Goal: Task Accomplishment & Management: Complete application form

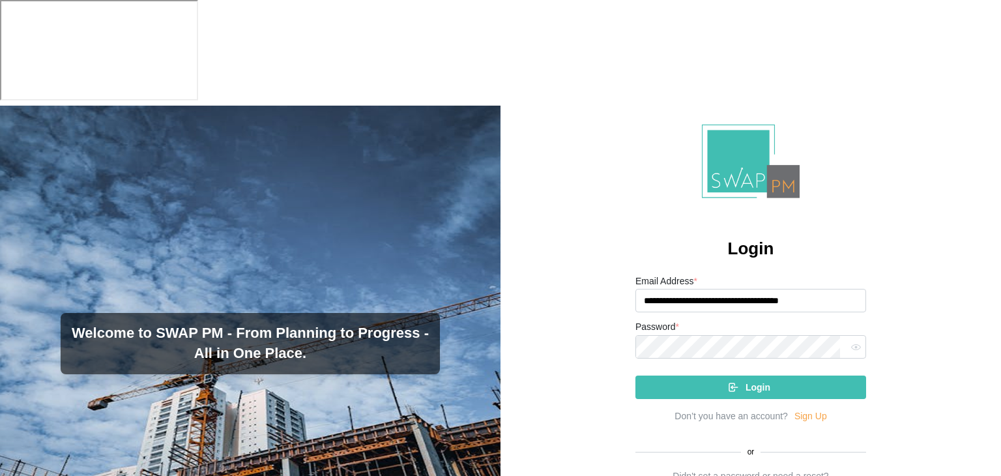
click at [746, 376] on span "Login" at bounding box center [758, 387] width 25 height 22
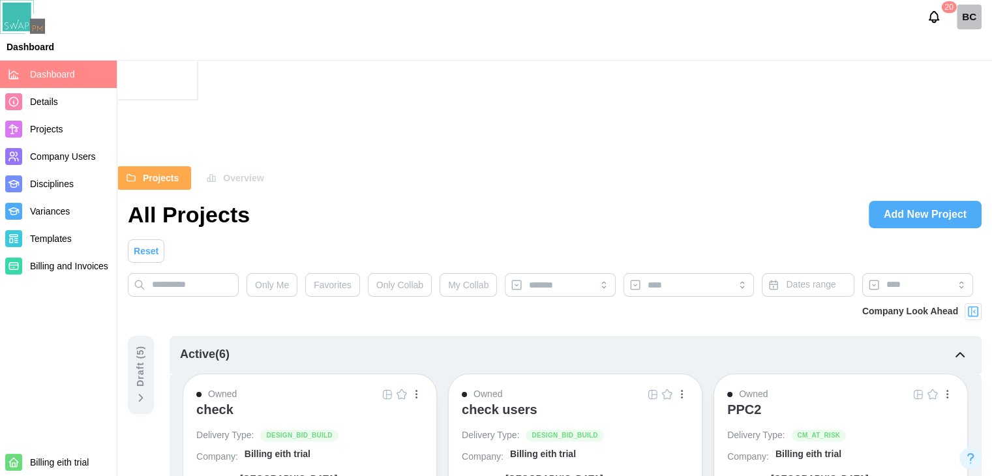
click at [39, 153] on span "Company Users" at bounding box center [62, 156] width 65 height 10
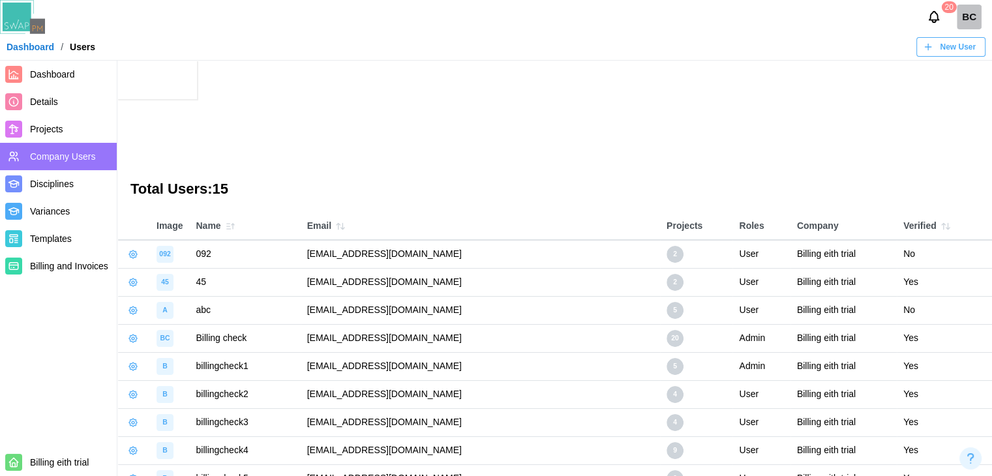
drag, startPoint x: 520, startPoint y: 281, endPoint x: 313, endPoint y: 293, distance: 207.1
click at [313, 380] on td "[EMAIL_ADDRESS][DOMAIN_NAME]" at bounding box center [480, 394] width 359 height 28
copy td "[EMAIL_ADDRESS][DOMAIN_NAME]"
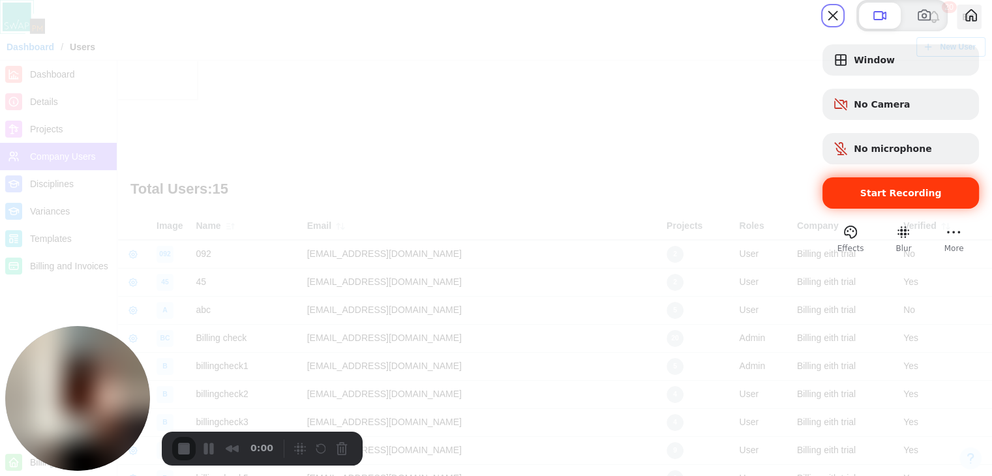
click at [858, 209] on div "Start Recording" at bounding box center [900, 192] width 156 height 31
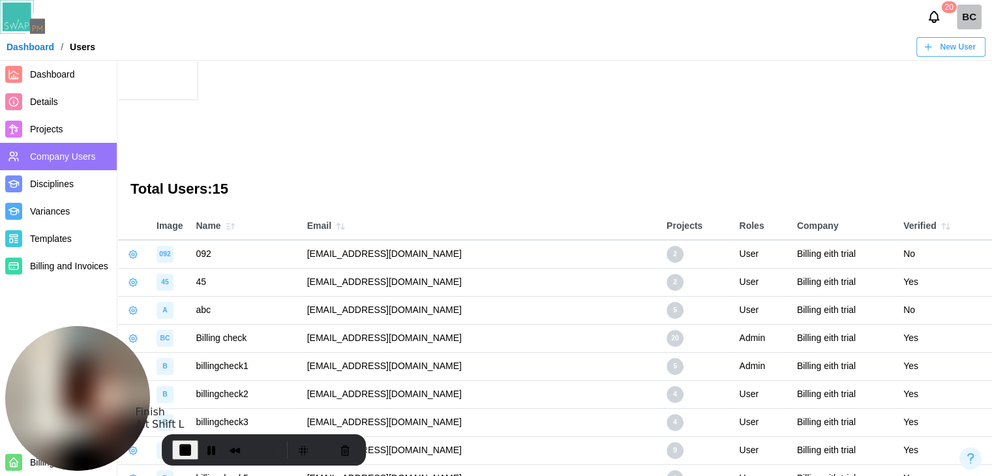
click at [181, 450] on span "End Recording" at bounding box center [185, 450] width 16 height 16
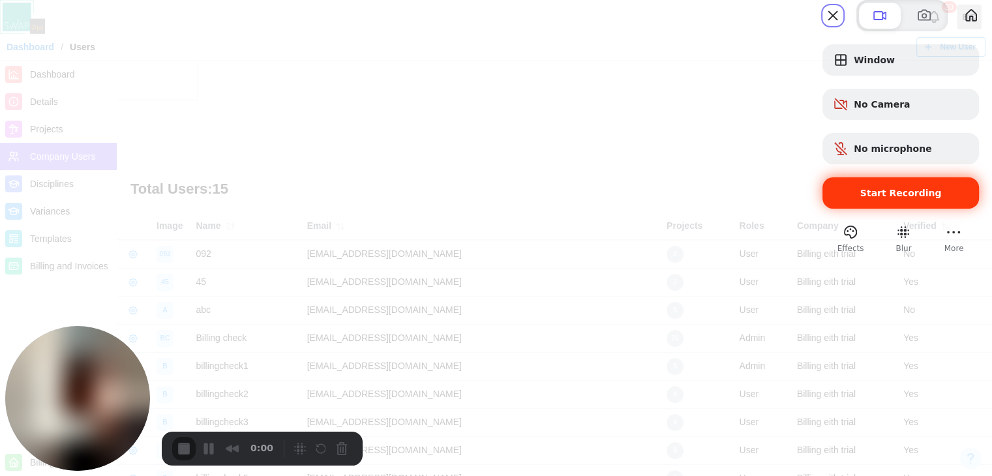
click at [863, 209] on div "Start Recording" at bounding box center [900, 192] width 156 height 31
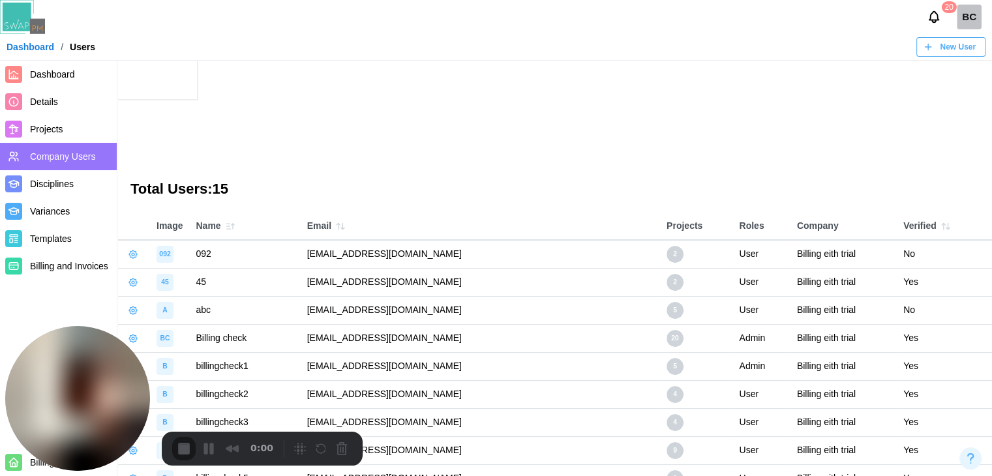
click at [50, 71] on span "Dashboard" at bounding box center [52, 74] width 45 height 10
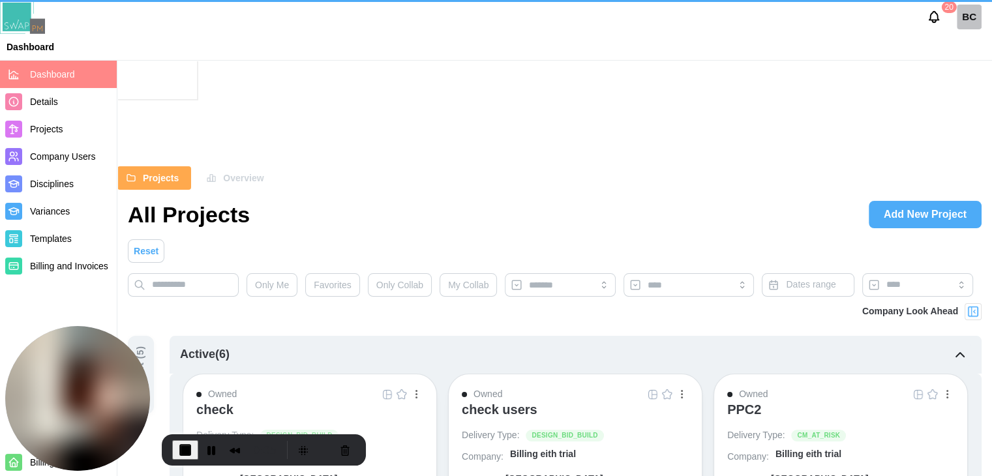
click at [981, 303] on div at bounding box center [972, 311] width 17 height 17
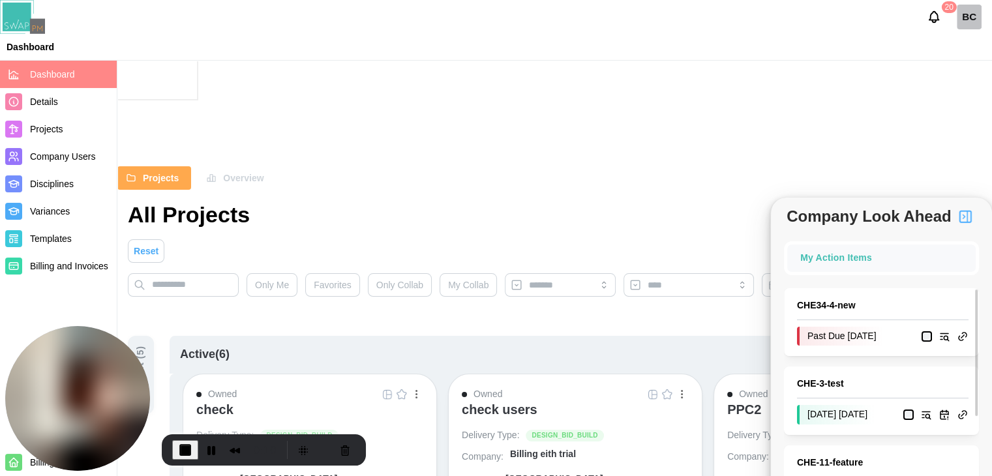
click at [848, 334] on div "Past Due 2025-08-07" at bounding box center [840, 337] width 87 height 20
click at [835, 305] on link "CHE34 - 4 - new" at bounding box center [882, 306] width 171 height 14
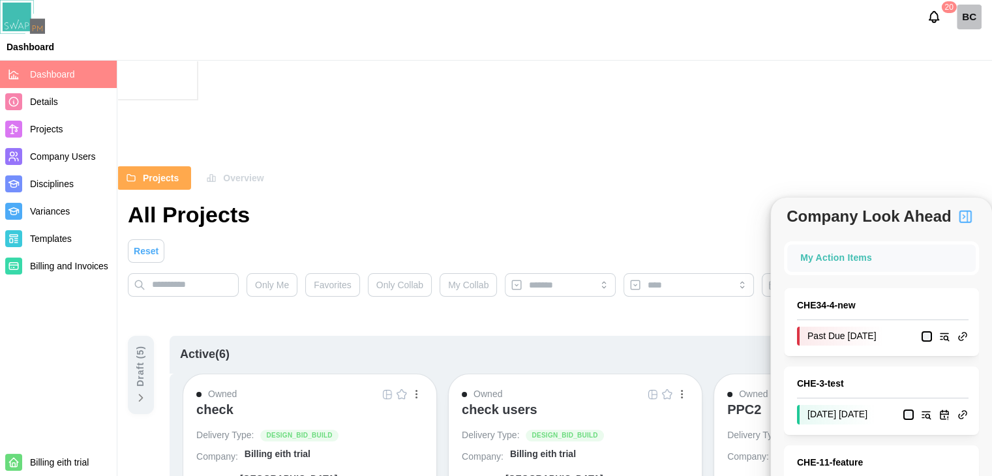
click at [391, 389] on img at bounding box center [387, 394] width 10 height 10
click at [819, 384] on link "CHE - 3 - test" at bounding box center [882, 384] width 171 height 14
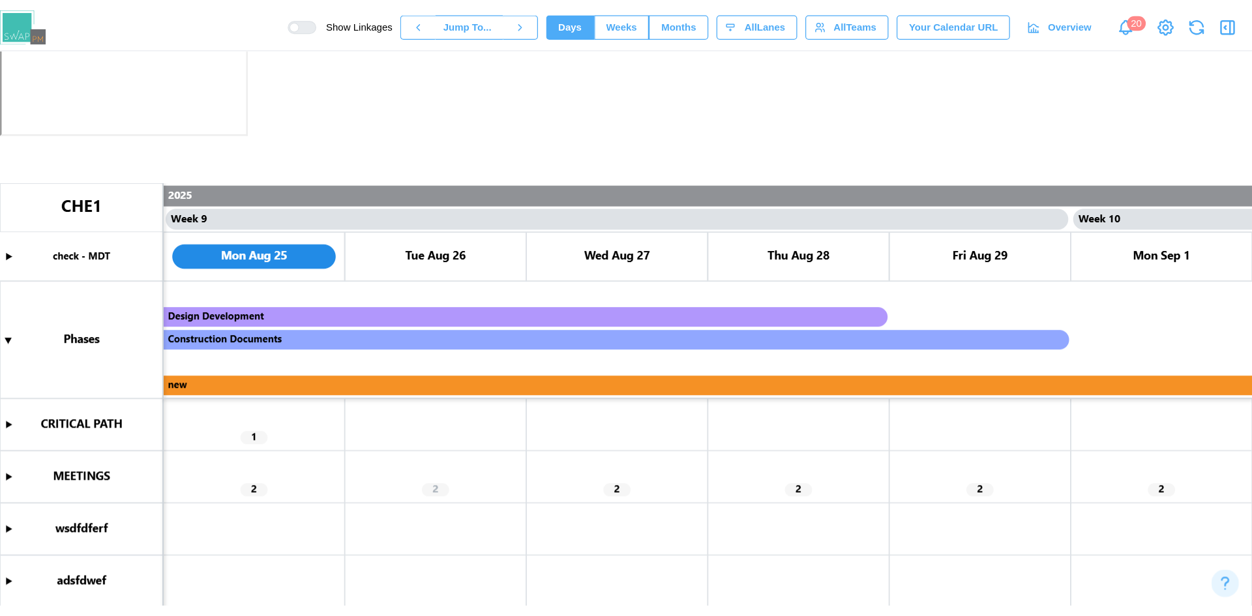
scroll to position [0, 5807]
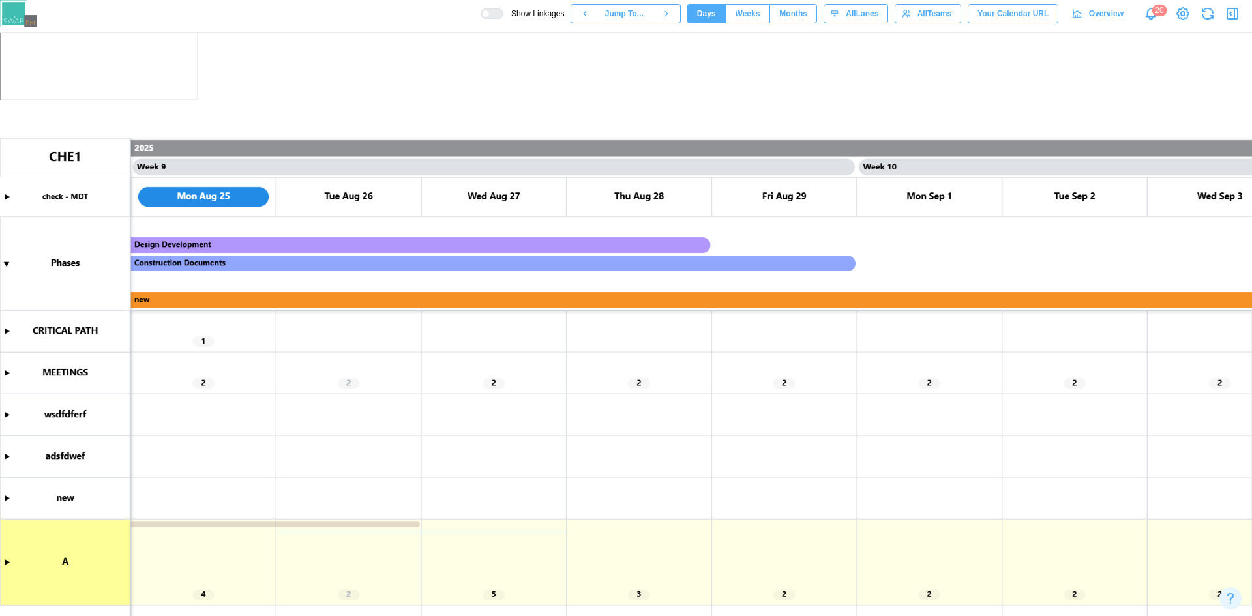
click at [22, 9] on img at bounding box center [18, 13] width 37 height 27
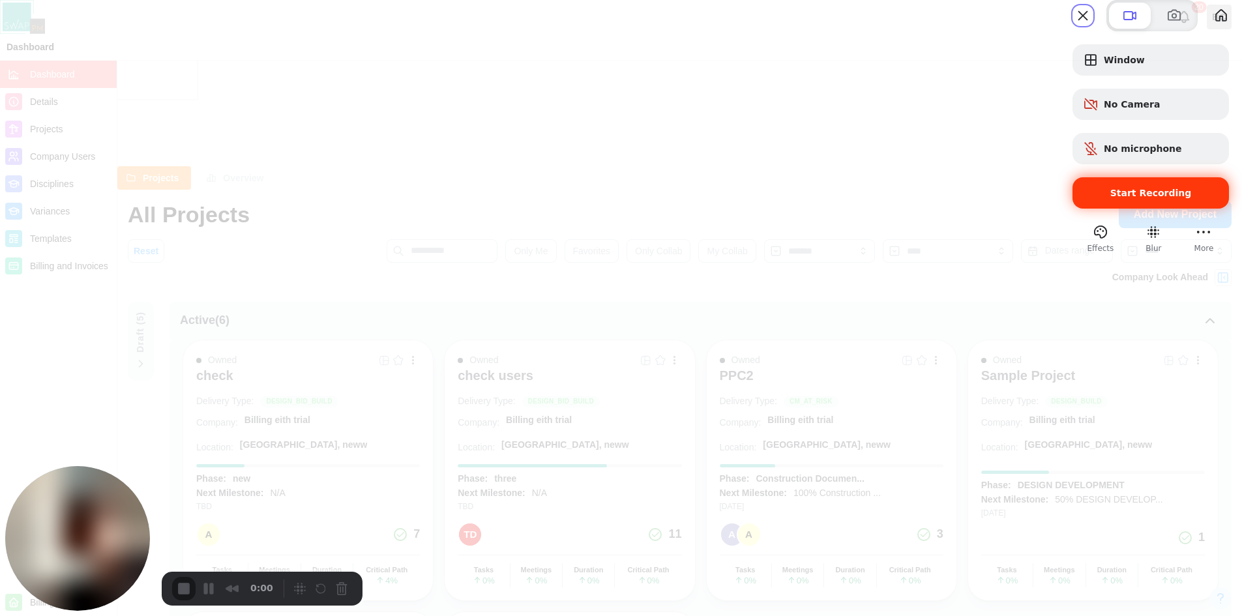
click at [1001, 209] on div "Start Recording" at bounding box center [1151, 192] width 156 height 31
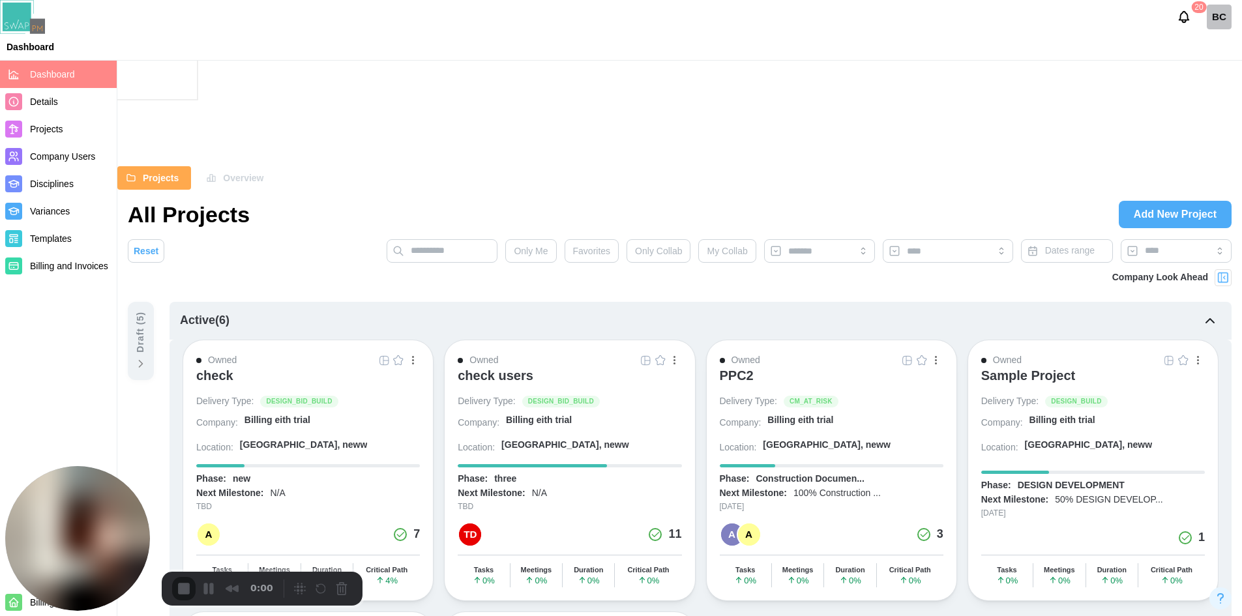
click at [1001, 201] on span "Add New Project" at bounding box center [1175, 214] width 83 height 26
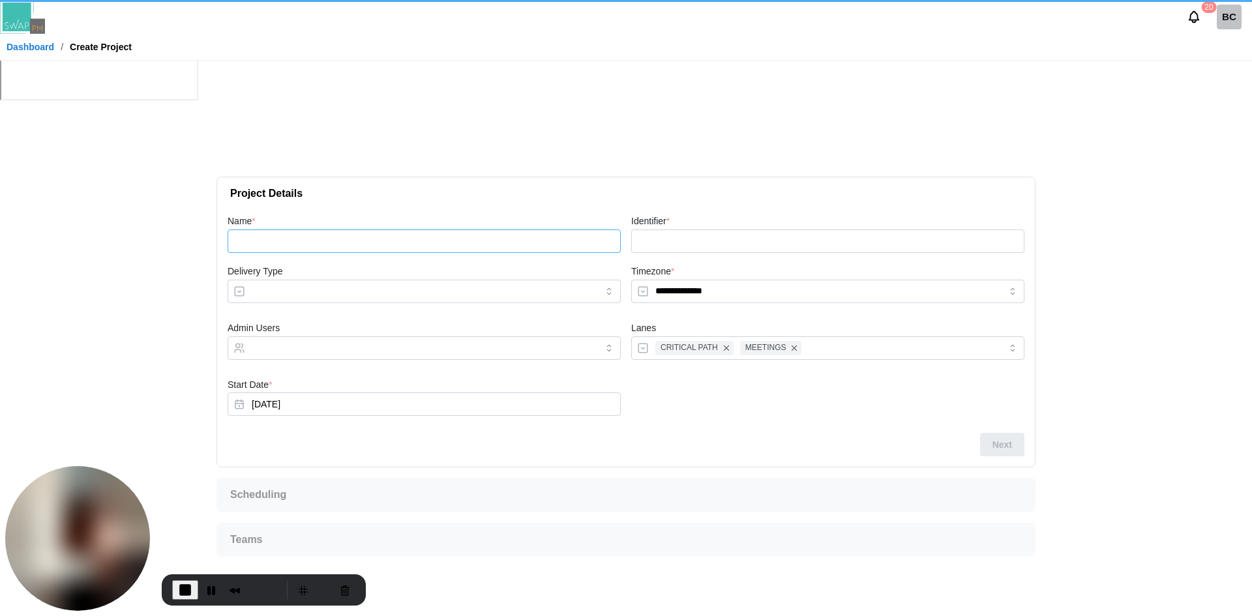
click at [567, 230] on input "Name *" at bounding box center [424, 241] width 393 height 23
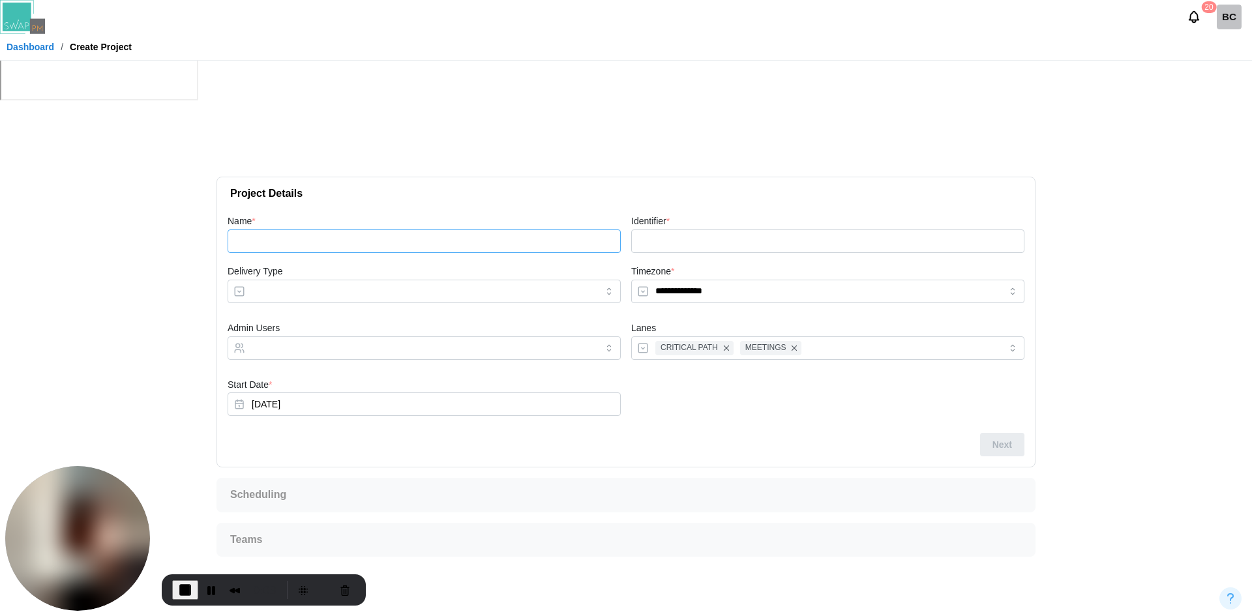
type input "*"
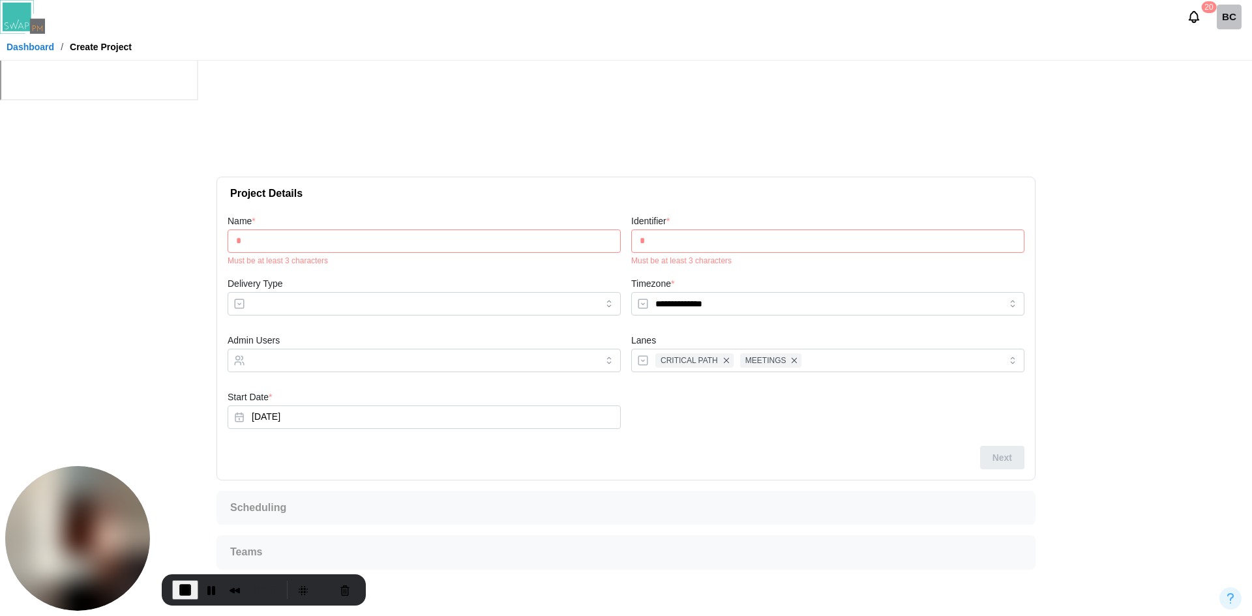
type input "**"
type input "***"
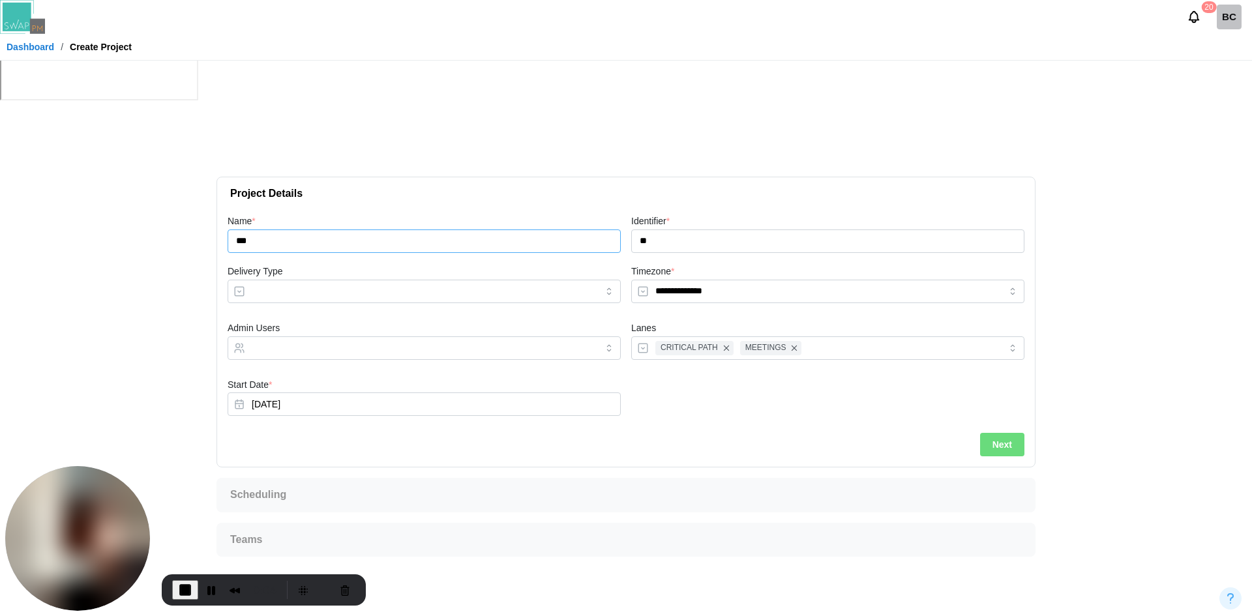
type input "***"
type input "**"
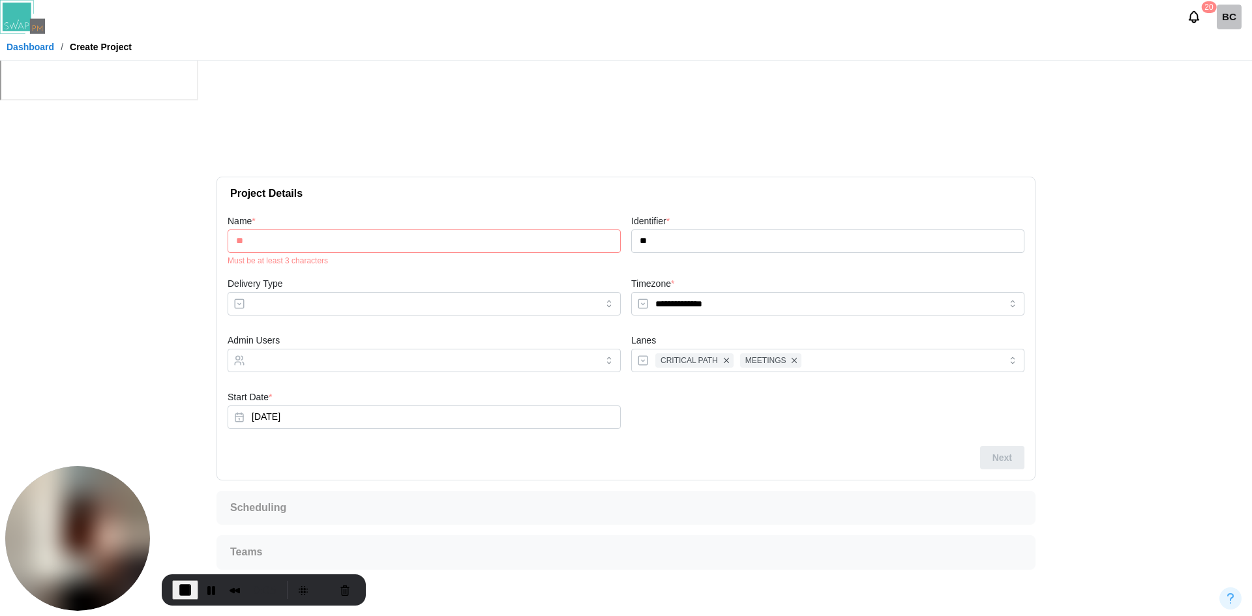
type input "***"
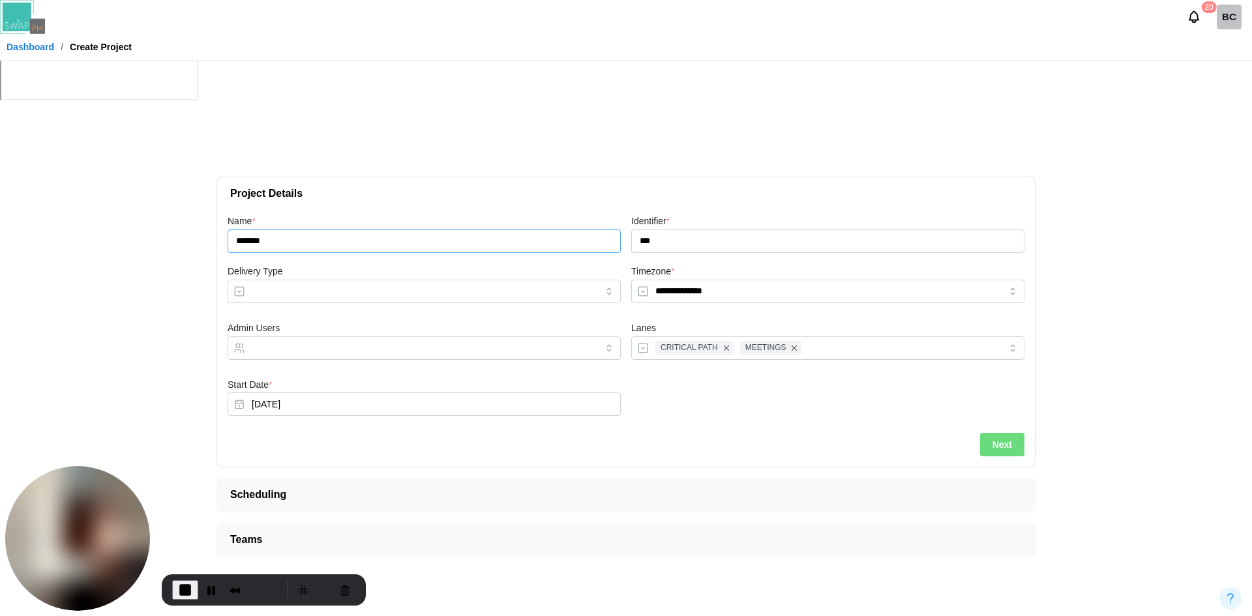
type input "*******"
click at [330, 280] on input "Delivery Type" at bounding box center [424, 291] width 393 height 23
type input "**********"
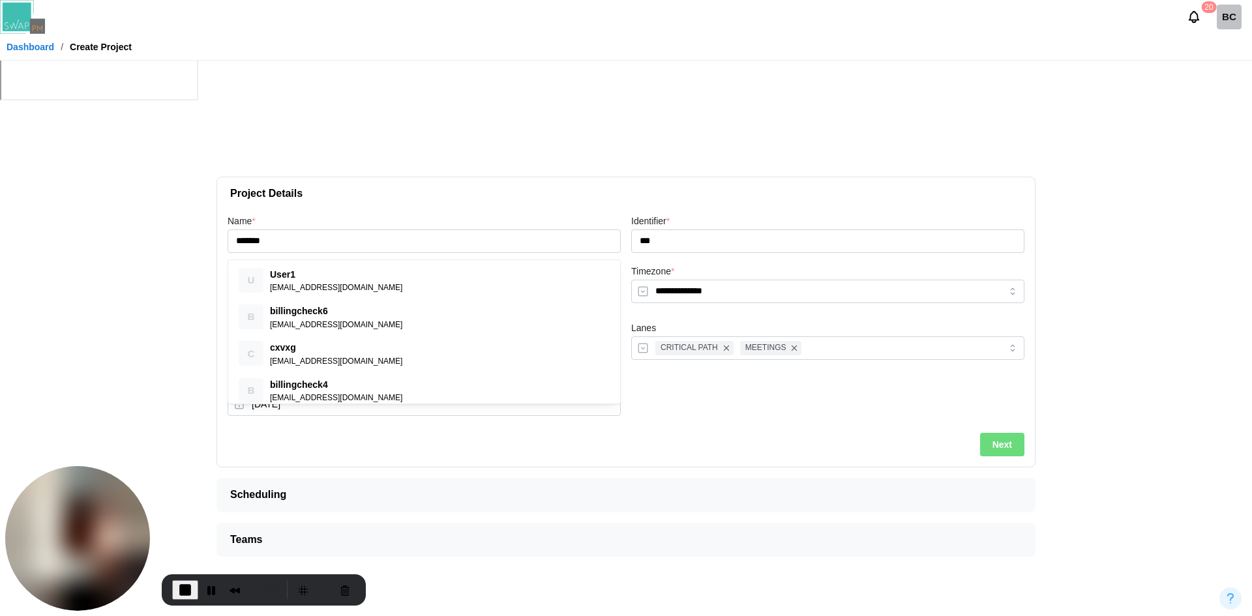
click at [290, 343] on input "Admin Users" at bounding box center [412, 348] width 321 height 10
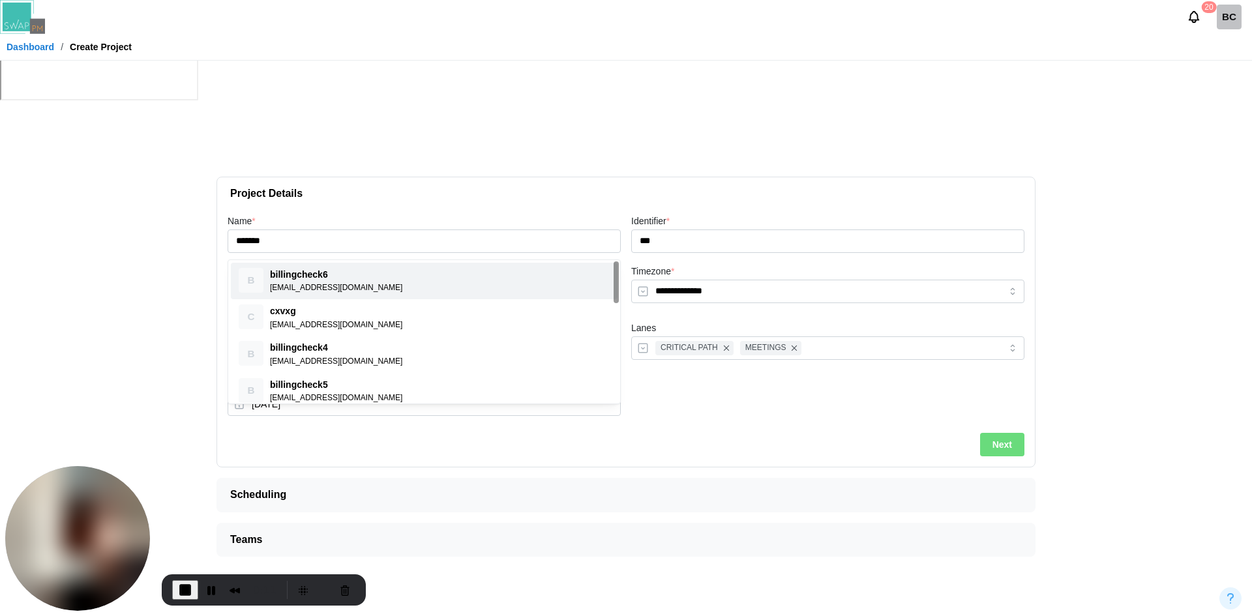
click at [664, 372] on div at bounding box center [828, 400] width 404 height 57
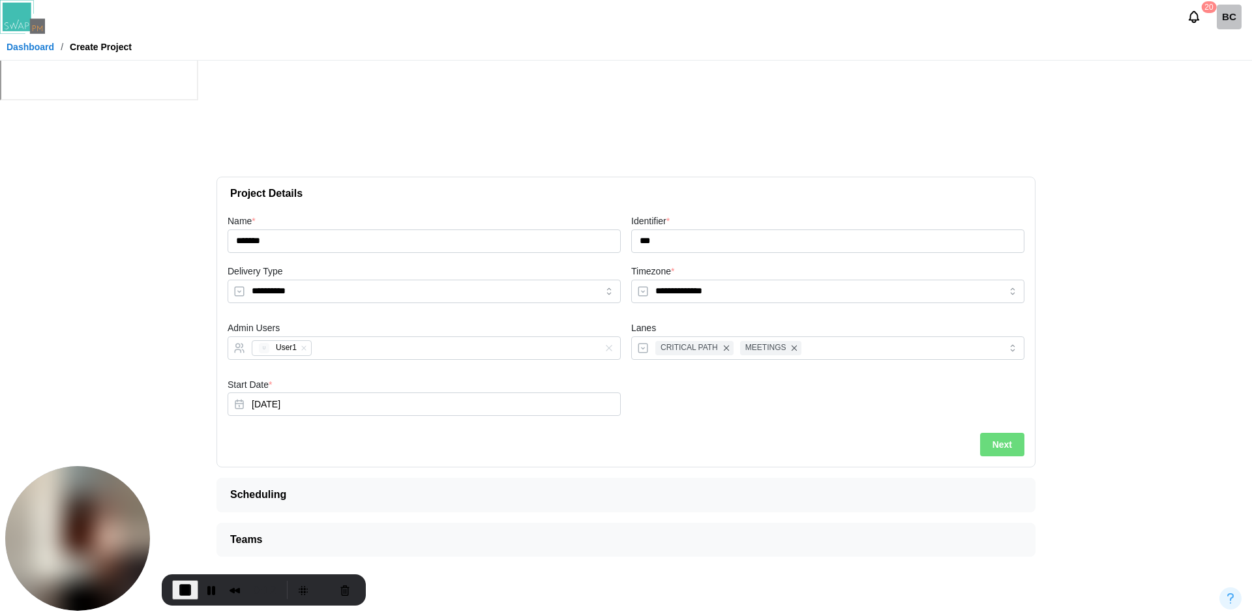
click at [998, 434] on span "Next" at bounding box center [1002, 445] width 20 height 22
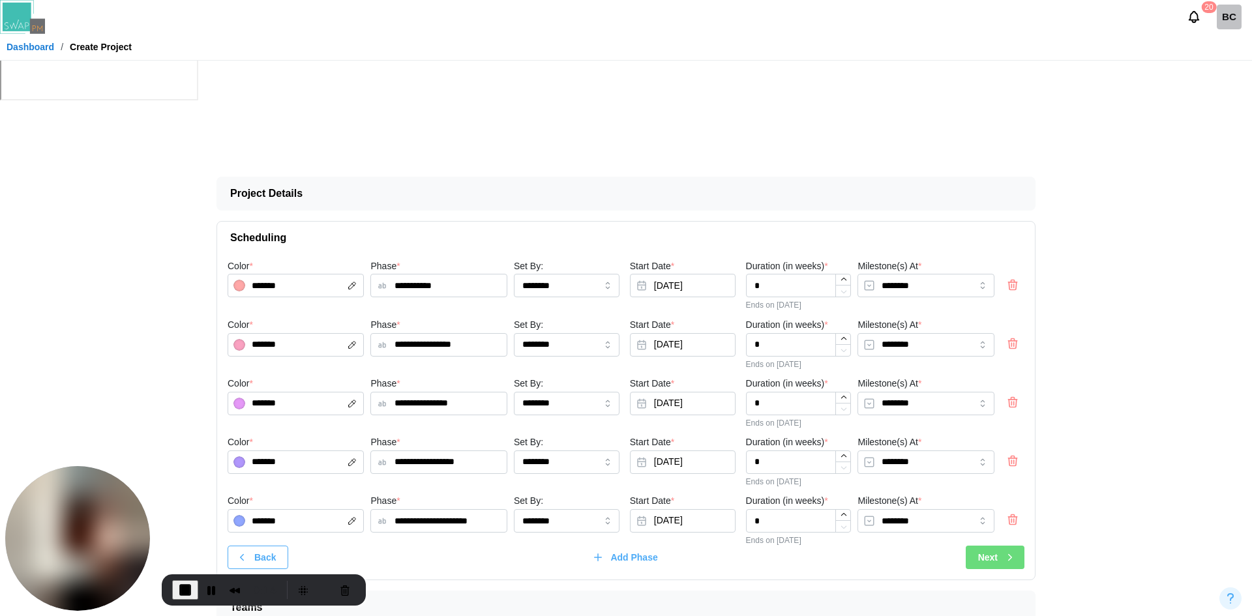
click at [1001, 475] on div "Next" at bounding box center [997, 557] width 38 height 22
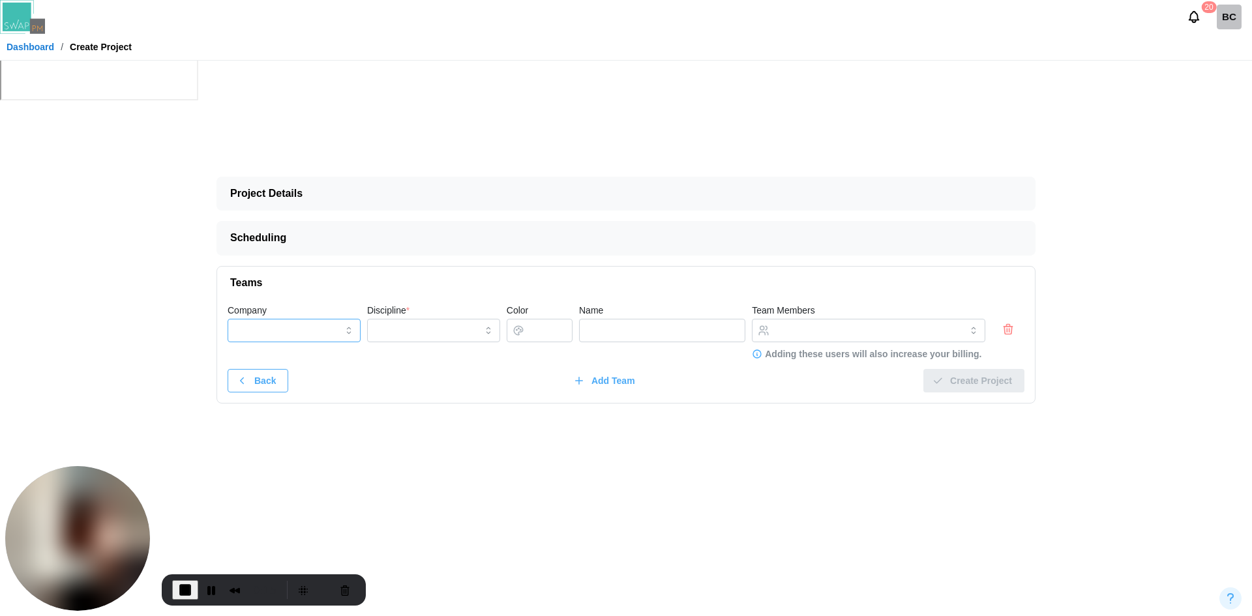
click at [316, 319] on input "Company" at bounding box center [294, 330] width 133 height 23
click at [1001, 321] on icon "button" at bounding box center [1007, 329] width 13 height 16
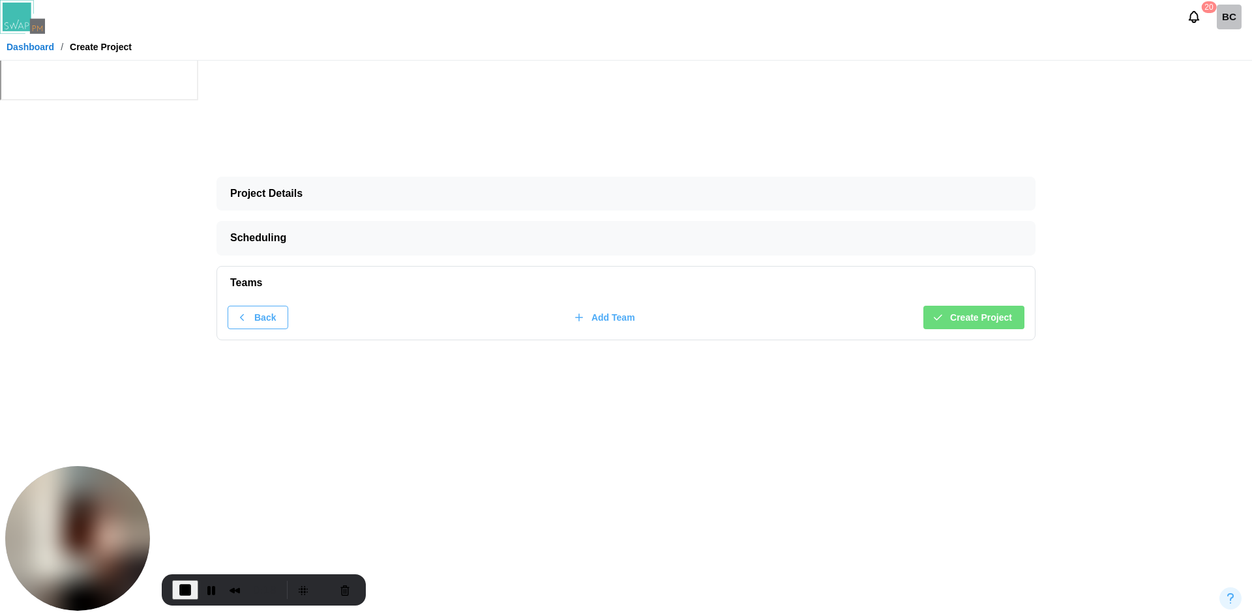
click at [994, 306] on span "Create Project" at bounding box center [981, 317] width 62 height 22
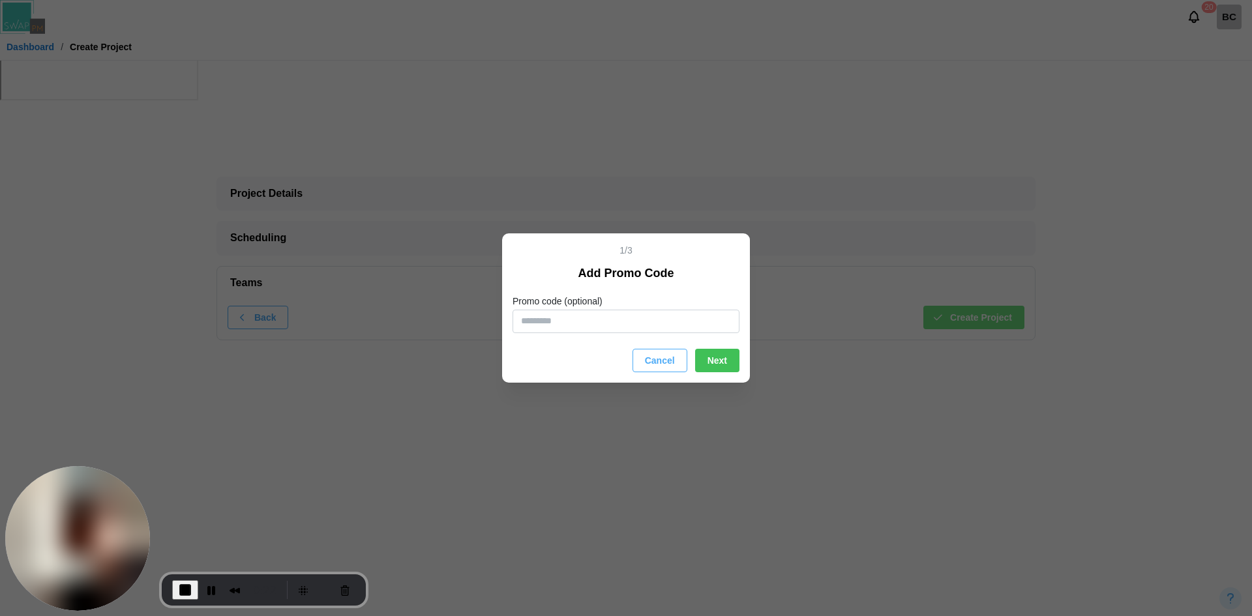
click at [647, 361] on span "Cancel" at bounding box center [660, 360] width 30 height 22
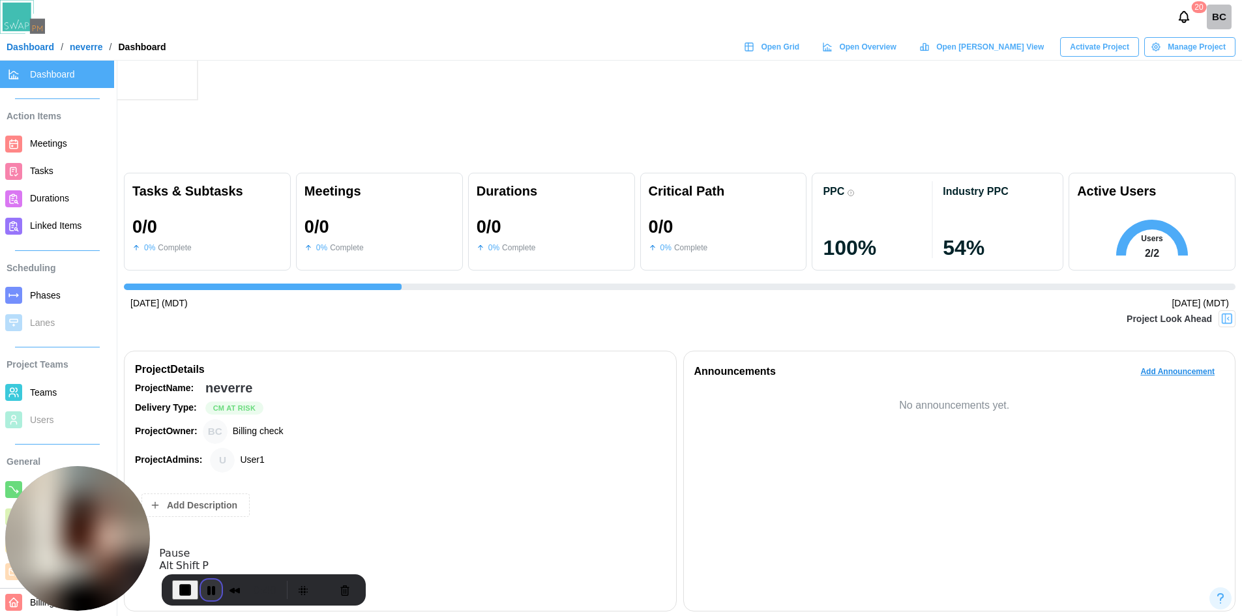
click at [209, 475] on button "Pause Recording" at bounding box center [211, 590] width 21 height 21
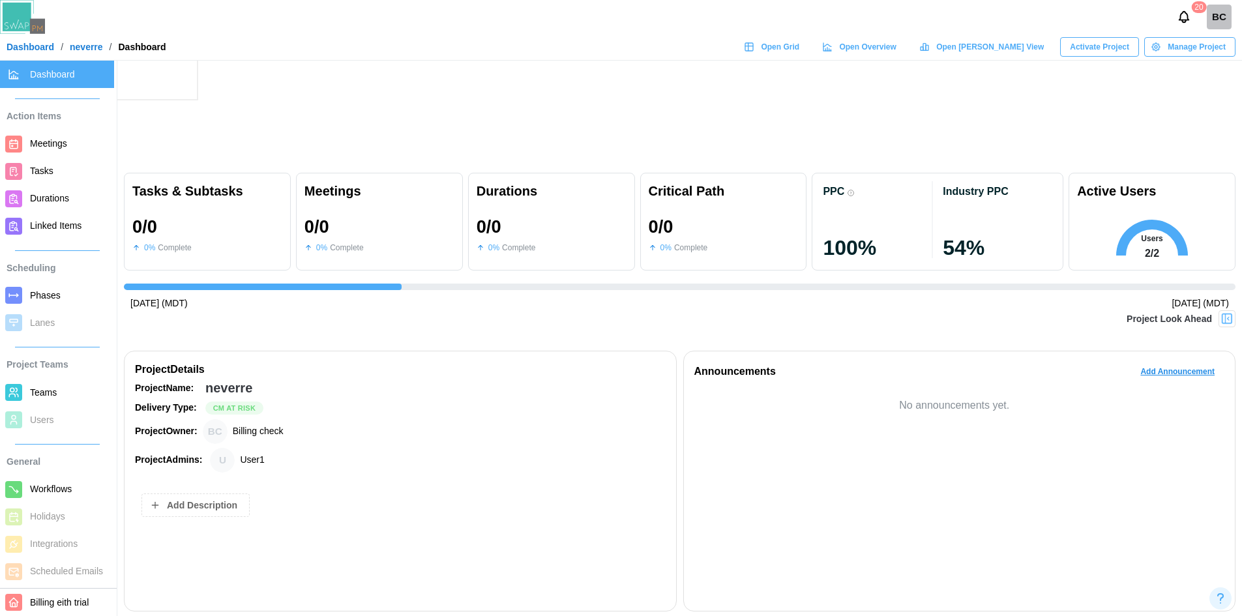
click at [33, 42] on link "Dashboard" at bounding box center [31, 46] width 48 height 9
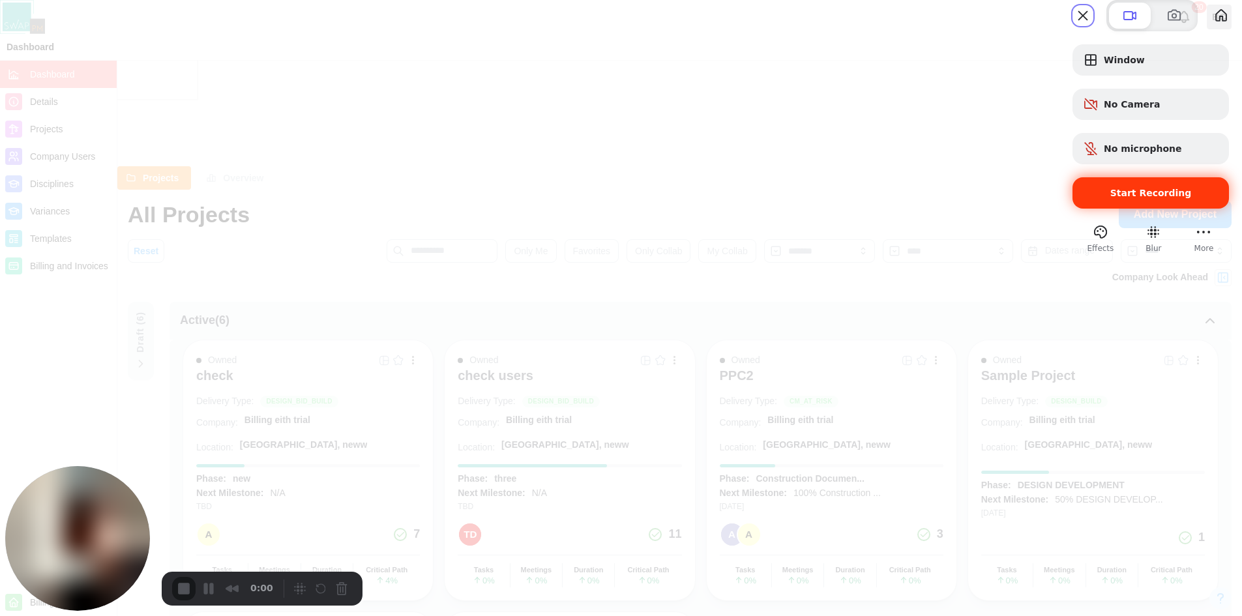
click at [1001, 198] on span "Start Recording" at bounding box center [1151, 193] width 82 height 10
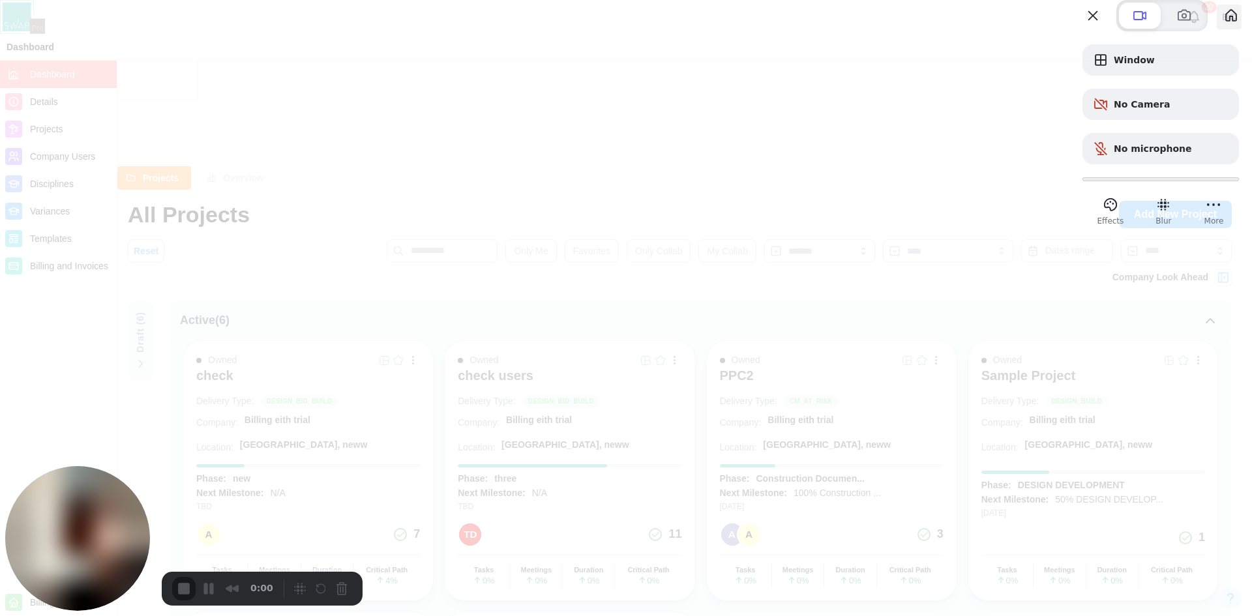
drag, startPoint x: 753, startPoint y: 213, endPoint x: 739, endPoint y: 220, distance: 15.8
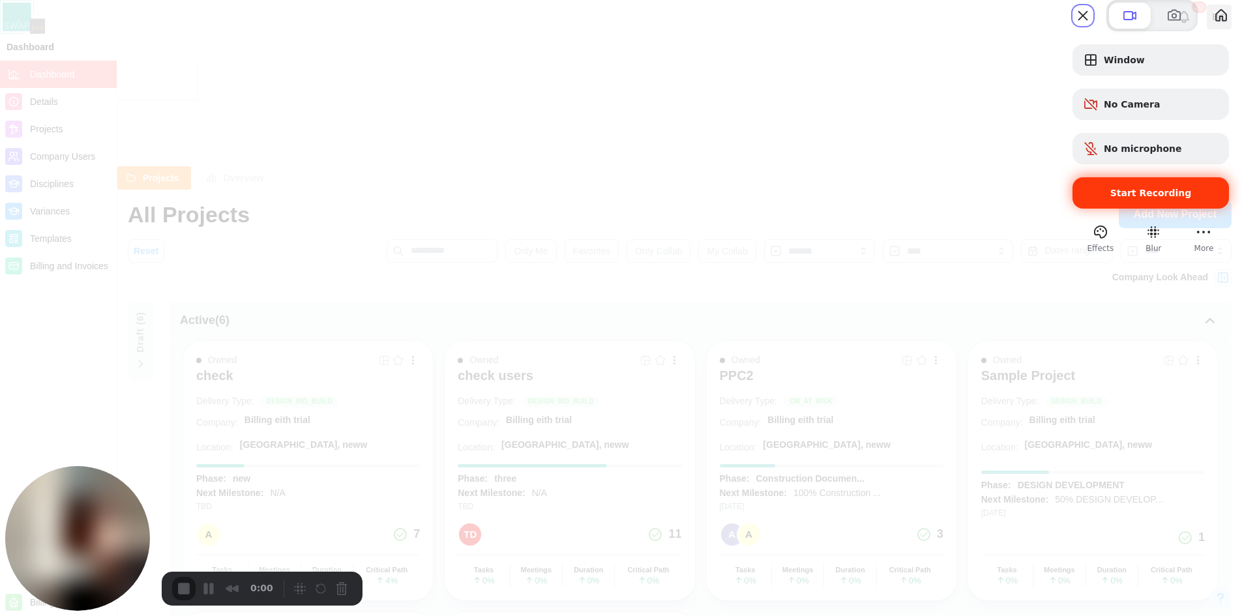
click at [1001, 209] on div "Start Recording" at bounding box center [1151, 192] width 156 height 31
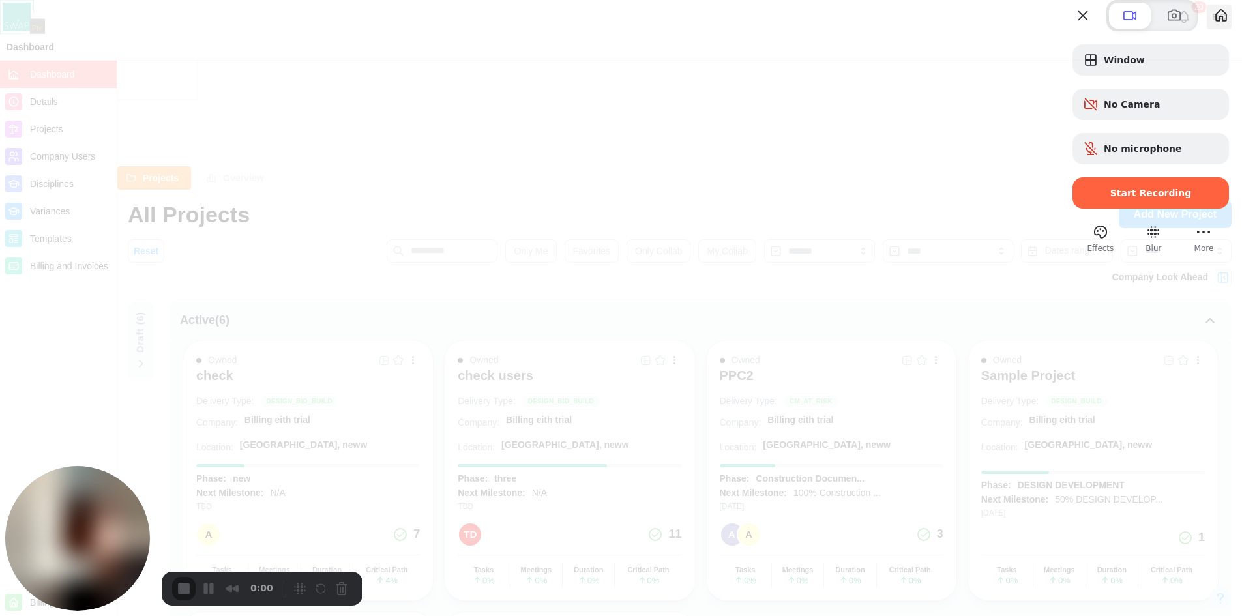
click at [1001, 215] on div at bounding box center [1151, 212] width 156 height 7
click at [1001, 209] on div "Start Recording" at bounding box center [1151, 192] width 156 height 31
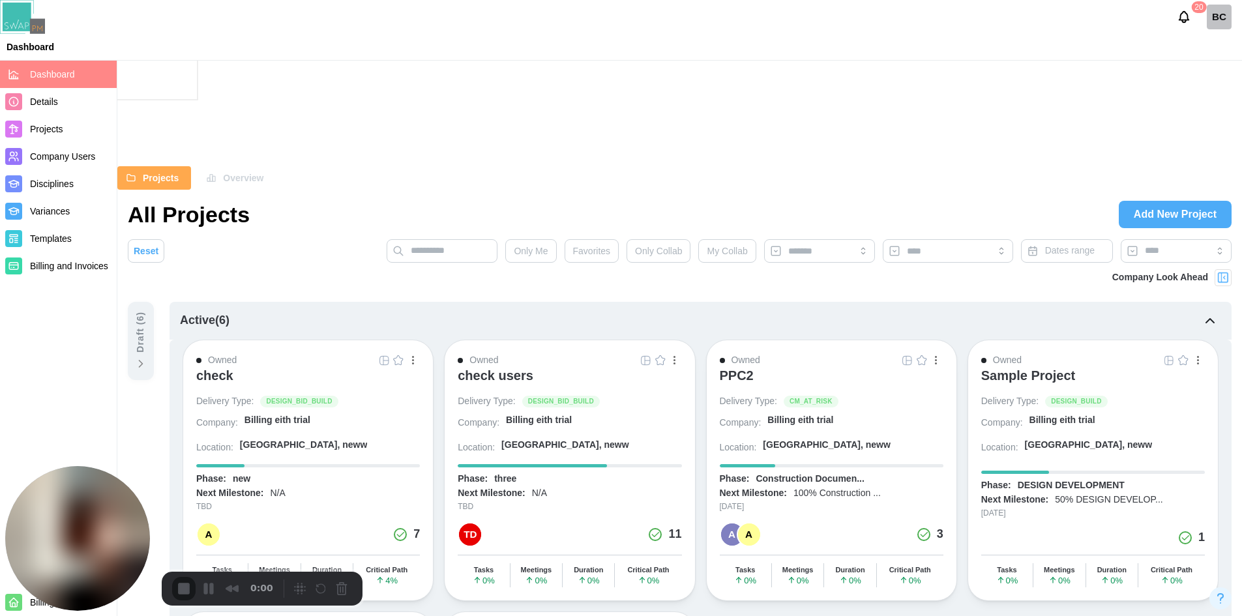
drag, startPoint x: 206, startPoint y: 269, endPoint x: 218, endPoint y: 273, distance: 13.0
click at [207, 475] on button "Pause Recording" at bounding box center [208, 588] width 21 height 21
click at [211, 475] on span "Play Recording" at bounding box center [208, 589] width 16 height 16
click at [42, 104] on span "Details" at bounding box center [44, 101] width 28 height 10
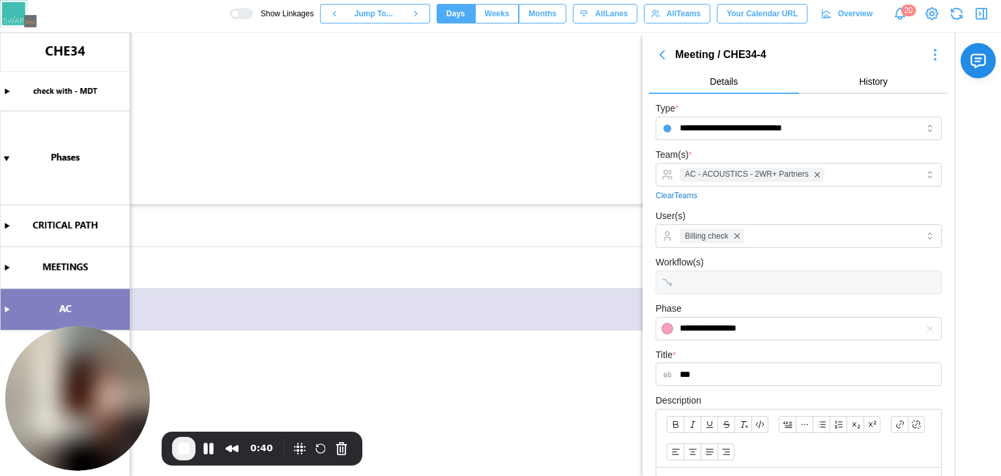
click at [982, 14] on icon "button" at bounding box center [982, 14] width 16 height 16
click at [978, 14] on icon "button" at bounding box center [982, 14] width 16 height 16
click at [660, 53] on icon "button" at bounding box center [663, 55] width 16 height 16
click at [662, 59] on icon "button" at bounding box center [663, 55] width 16 height 16
click at [193, 445] on button "End Recording" at bounding box center [183, 448] width 23 height 23
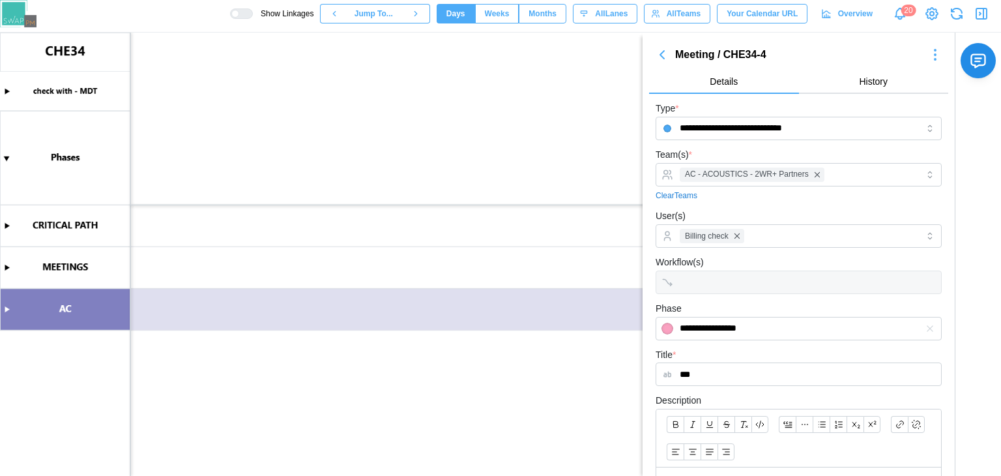
click at [658, 55] on icon "button" at bounding box center [663, 55] width 16 height 16
click at [5, 160] on canvas at bounding box center [500, 254] width 1001 height 443
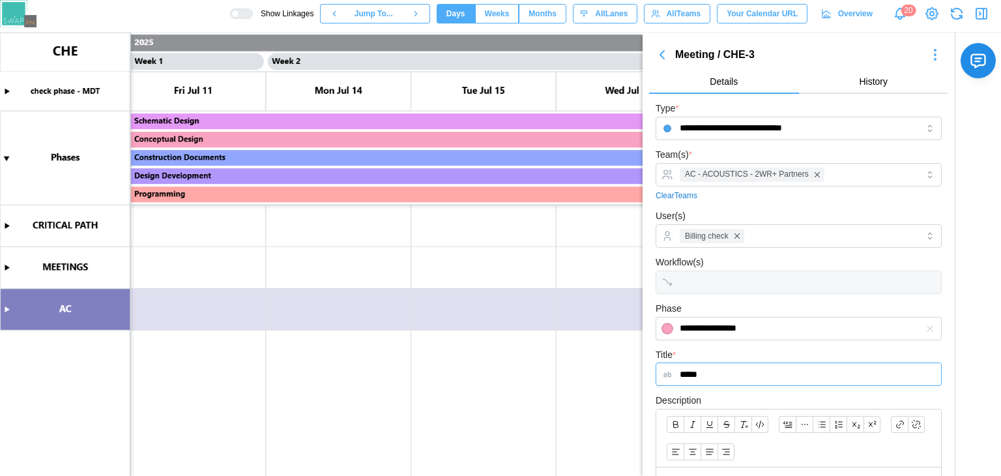
scroll to position [0, 590]
click at [662, 59] on icon "button" at bounding box center [663, 55] width 16 height 16
click at [667, 59] on icon "button" at bounding box center [663, 55] width 16 height 16
click at [986, 12] on icon "button" at bounding box center [982, 14] width 16 height 16
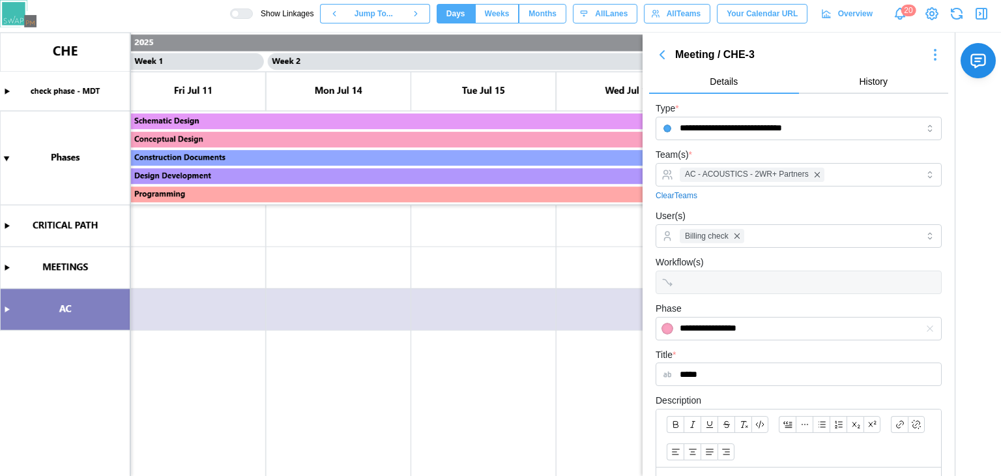
click at [986, 12] on icon "button" at bounding box center [982, 14] width 16 height 16
click at [981, 16] on icon "button" at bounding box center [982, 14] width 16 height 16
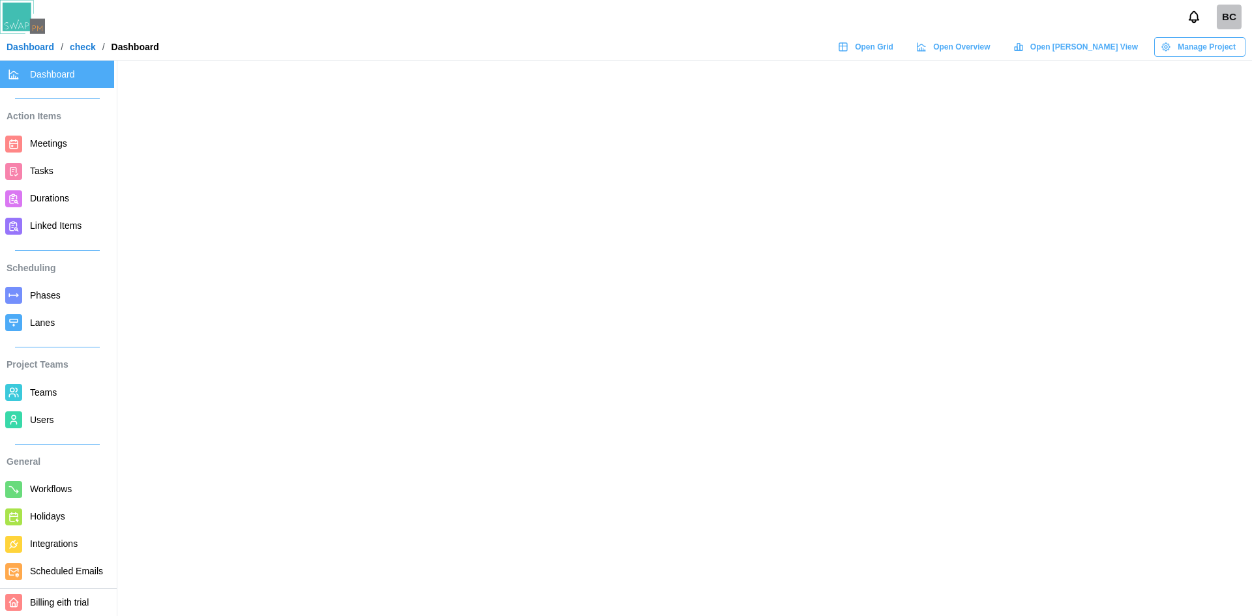
click at [48, 421] on span "Users" at bounding box center [42, 420] width 24 height 10
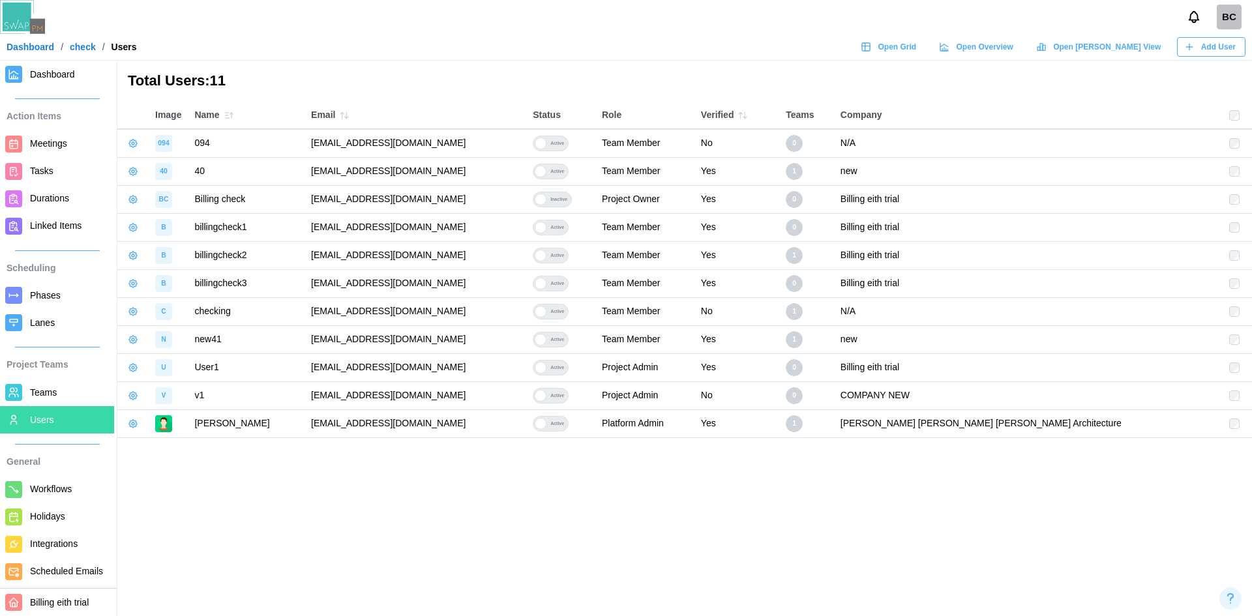
click at [340, 404] on td "[EMAIL_ADDRESS][DOMAIN_NAME]" at bounding box center [415, 395] width 222 height 28
click at [490, 396] on td "qatestercodingcops+v1@gmail.com" at bounding box center [415, 395] width 222 height 28
click at [1209, 44] on span "Add User" at bounding box center [1218, 47] width 35 height 18
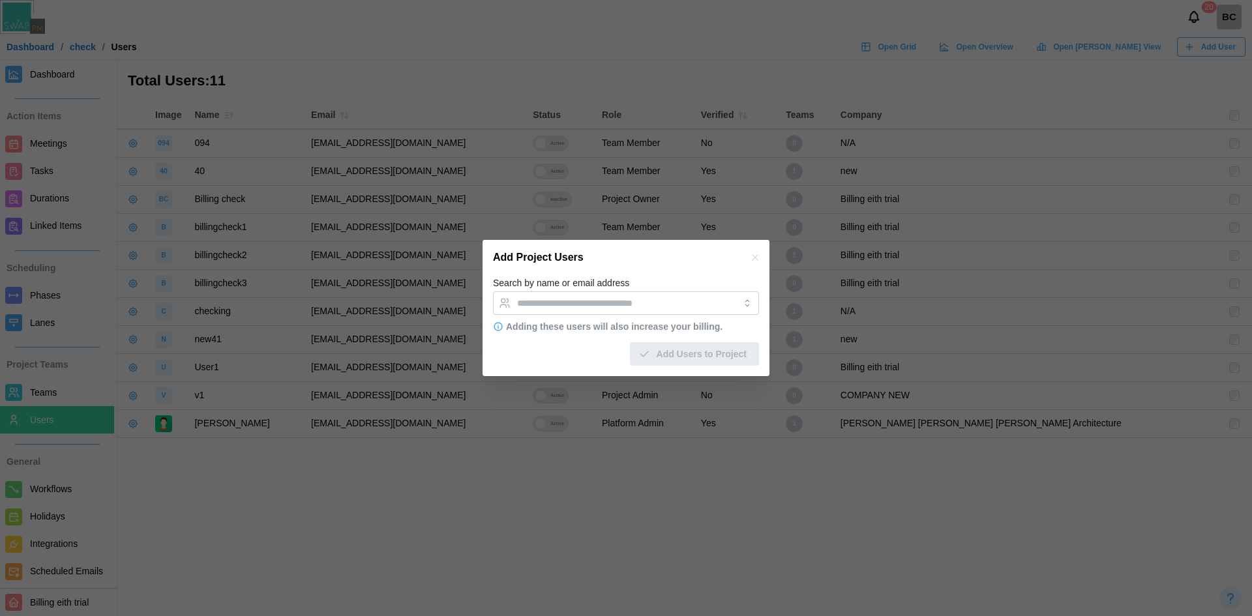
drag, startPoint x: 486, startPoint y: 371, endPoint x: 419, endPoint y: 415, distance: 81.0
click at [418, 415] on div at bounding box center [626, 308] width 1252 height 616
click at [565, 298] on input "Search by name or email address" at bounding box center [614, 303] width 194 height 10
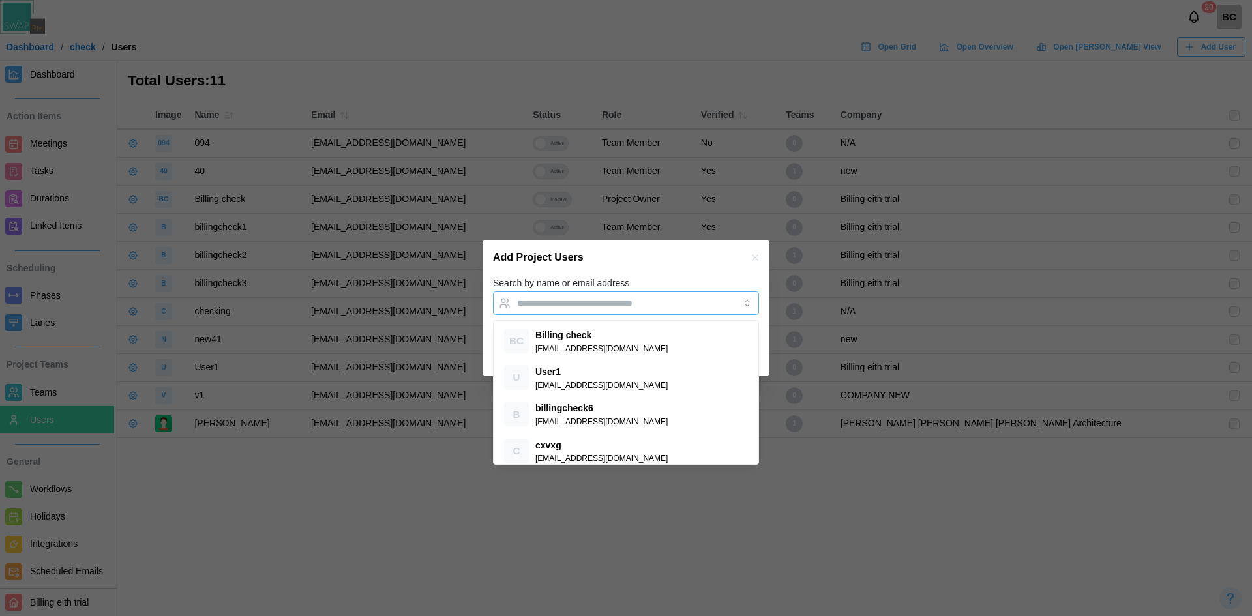
paste input "**********"
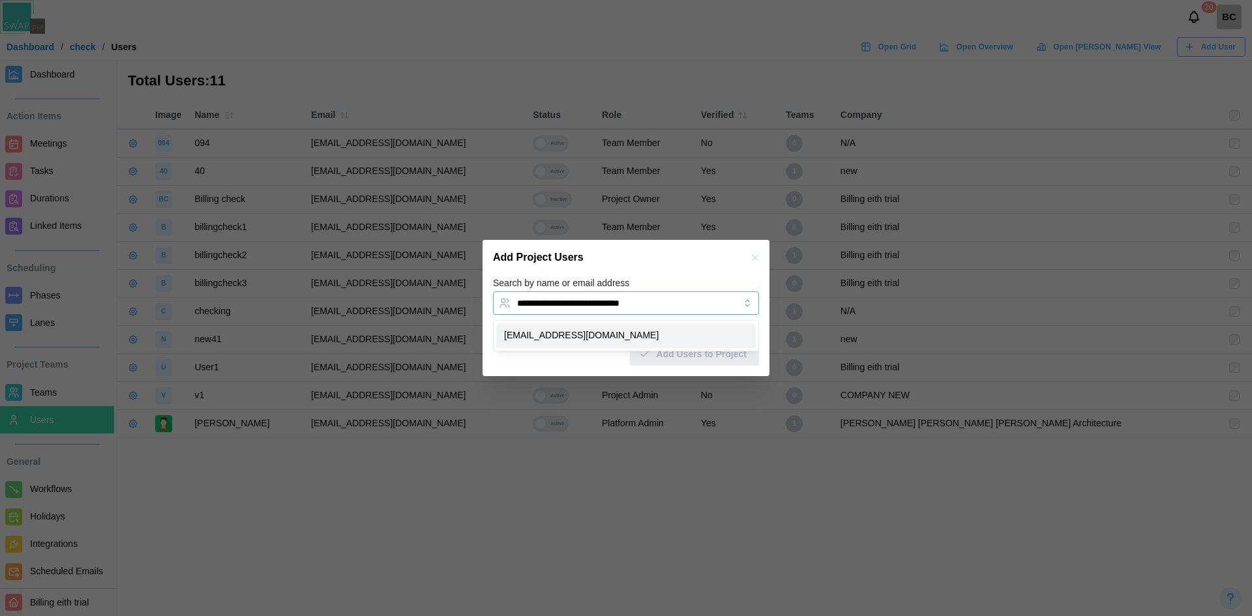
click at [611, 304] on input "**********" at bounding box center [614, 303] width 194 height 10
type input "**********"
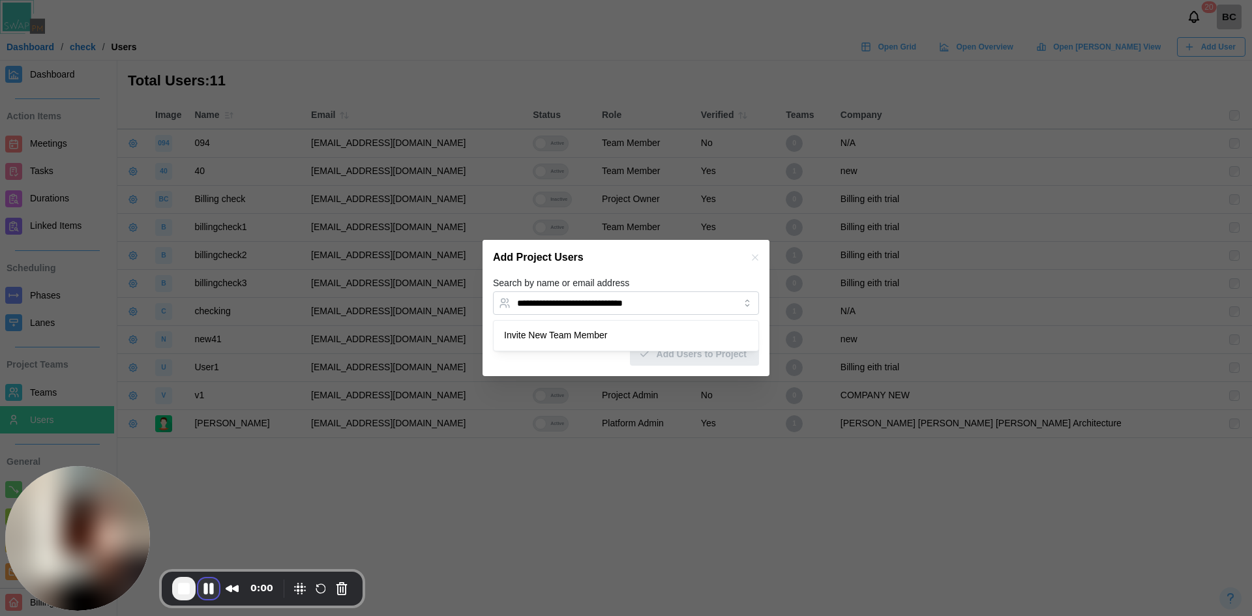
click at [204, 590] on button "Pause Recording" at bounding box center [208, 588] width 21 height 21
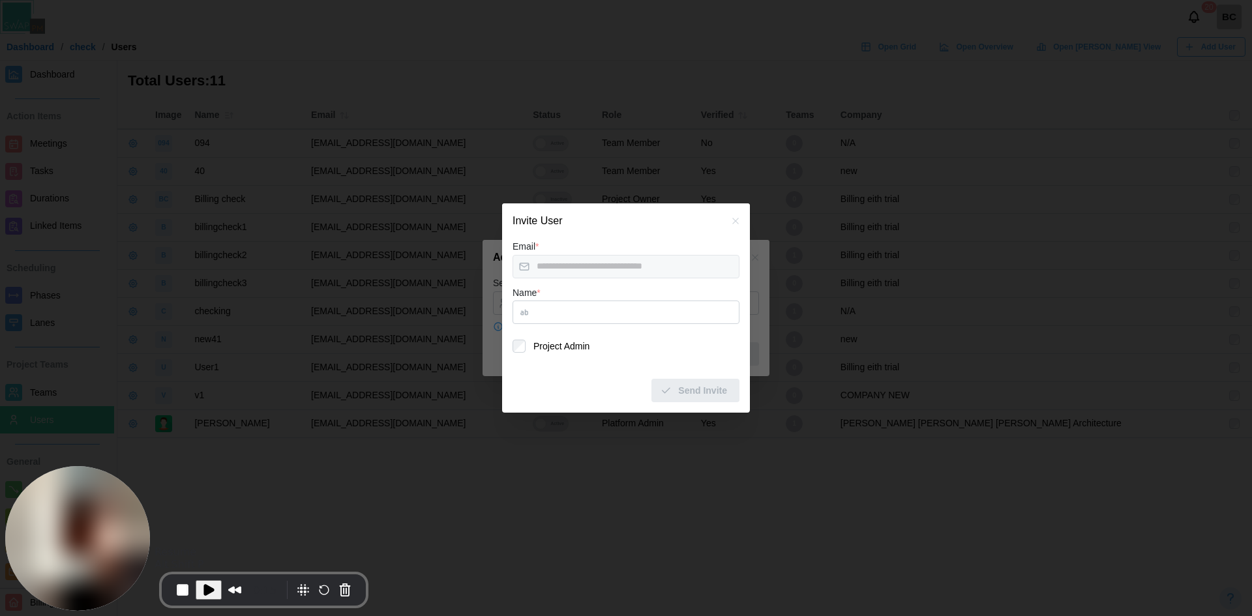
click at [205, 589] on span "Play Recording" at bounding box center [209, 590] width 16 height 16
click at [571, 304] on input "Name *" at bounding box center [625, 312] width 227 height 23
type input "**********"
click at [683, 389] on span "Send Invite" at bounding box center [702, 390] width 49 height 22
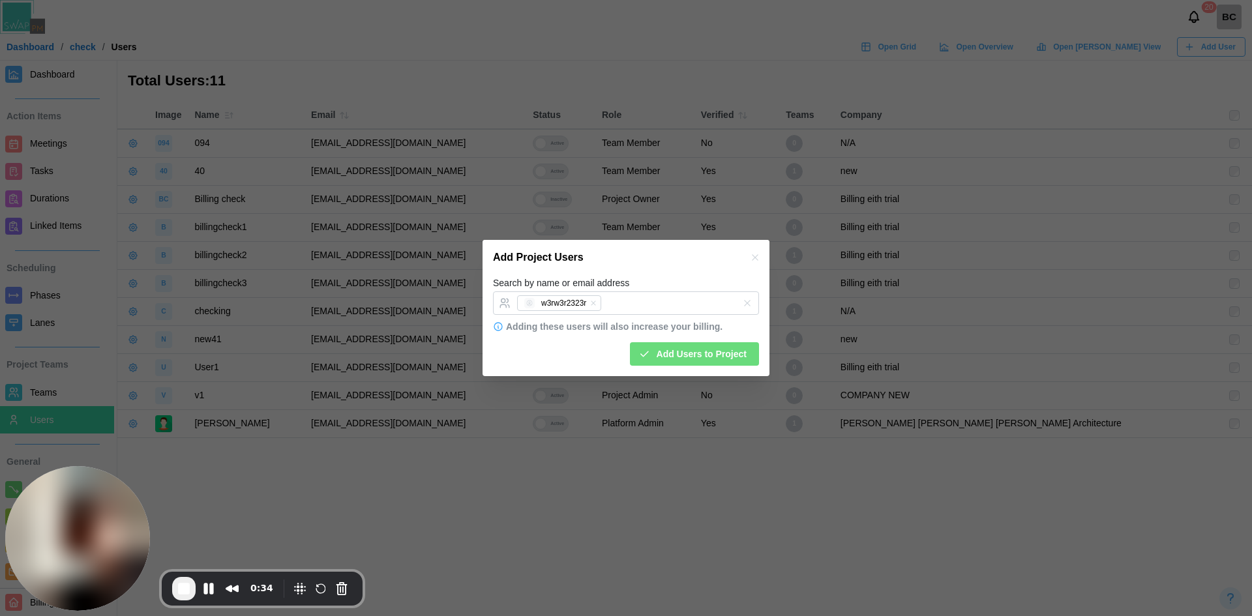
click at [690, 273] on div "Add Project Users" at bounding box center [625, 257] width 287 height 35
click at [690, 351] on span "Add Users to Project" at bounding box center [702, 354] width 90 height 22
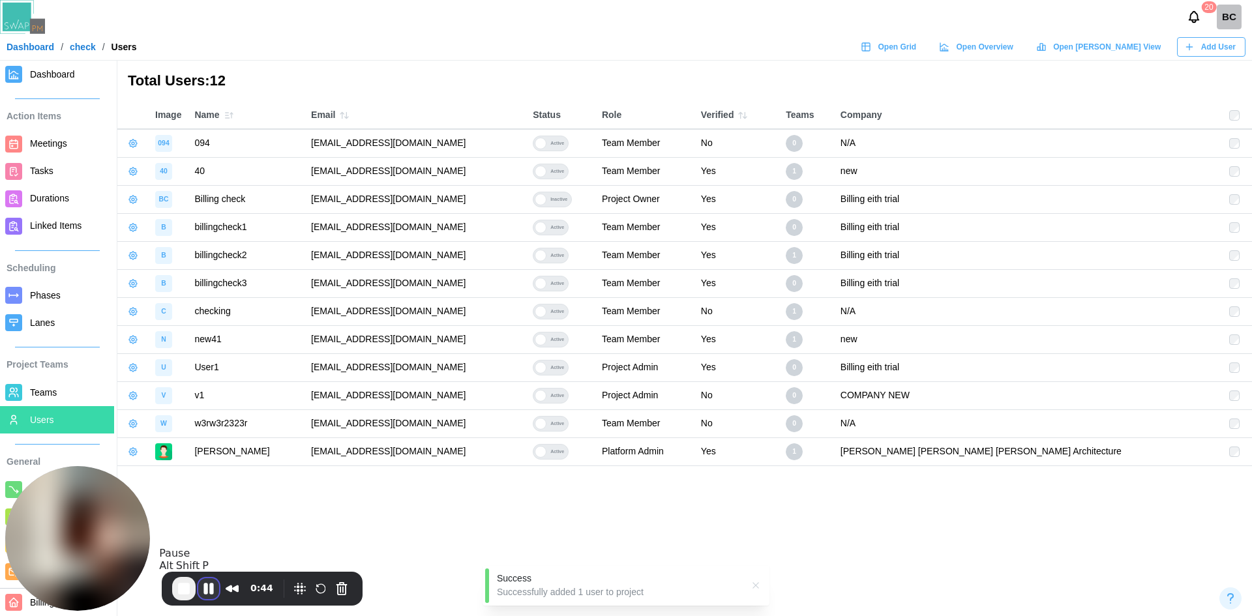
click at [212, 587] on button "Pause Recording" at bounding box center [208, 588] width 21 height 21
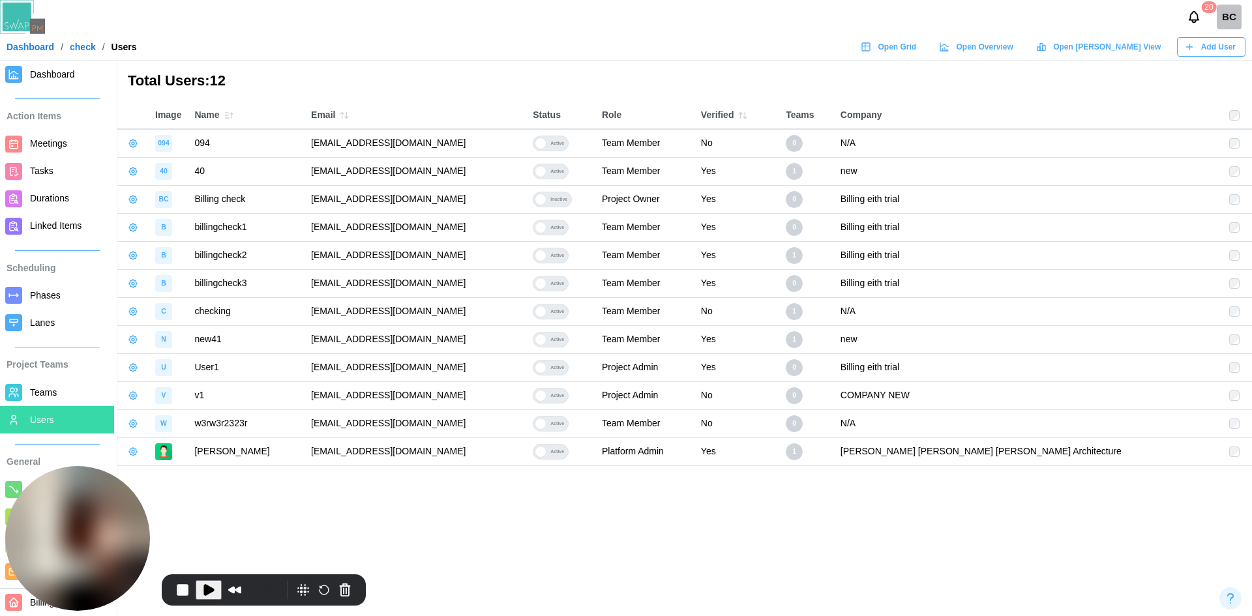
drag, startPoint x: 208, startPoint y: 588, endPoint x: 196, endPoint y: 583, distance: 12.8
click at [208, 588] on span "Play Recording" at bounding box center [209, 590] width 16 height 16
click at [202, 592] on button "Pause Recording" at bounding box center [208, 588] width 21 height 21
click at [199, 585] on button "Play Recording" at bounding box center [209, 590] width 26 height 20
click at [208, 590] on button "Pause Recording" at bounding box center [208, 588] width 21 height 21
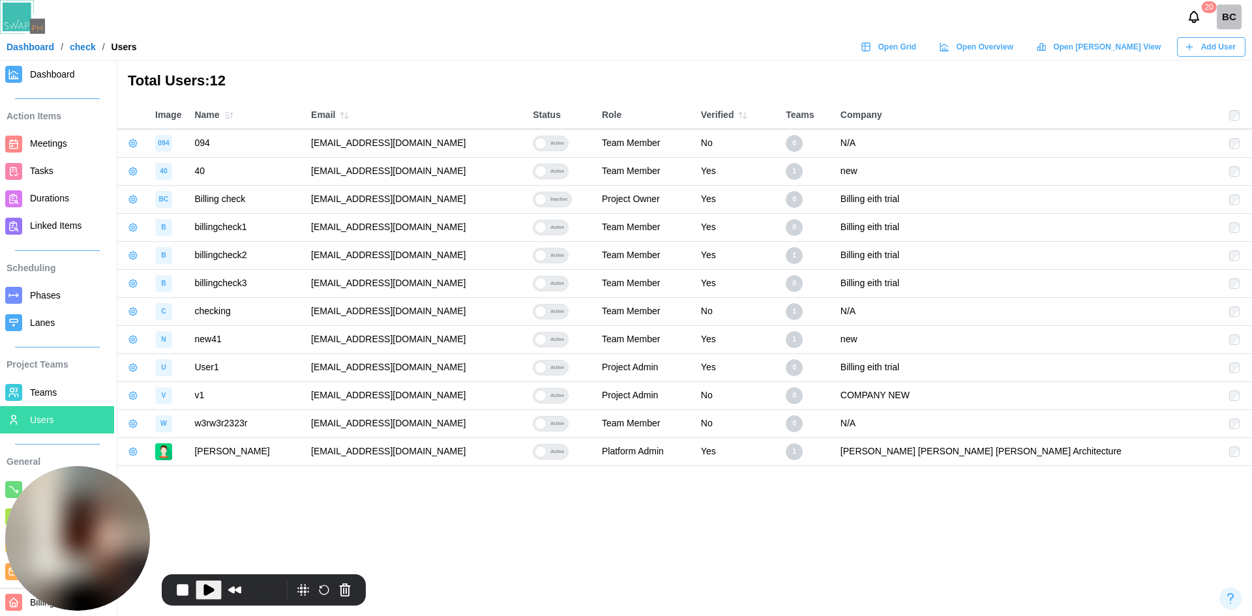
click at [198, 581] on button "Play Recording" at bounding box center [209, 590] width 26 height 20
click at [1230, 25] on div "BC" at bounding box center [1229, 17] width 25 height 25
drag, startPoint x: 1220, startPoint y: 73, endPoint x: 1218, endPoint y: 87, distance: 13.8
click at [1220, 73] on div "Sign Out" at bounding box center [1220, 73] width 40 height 10
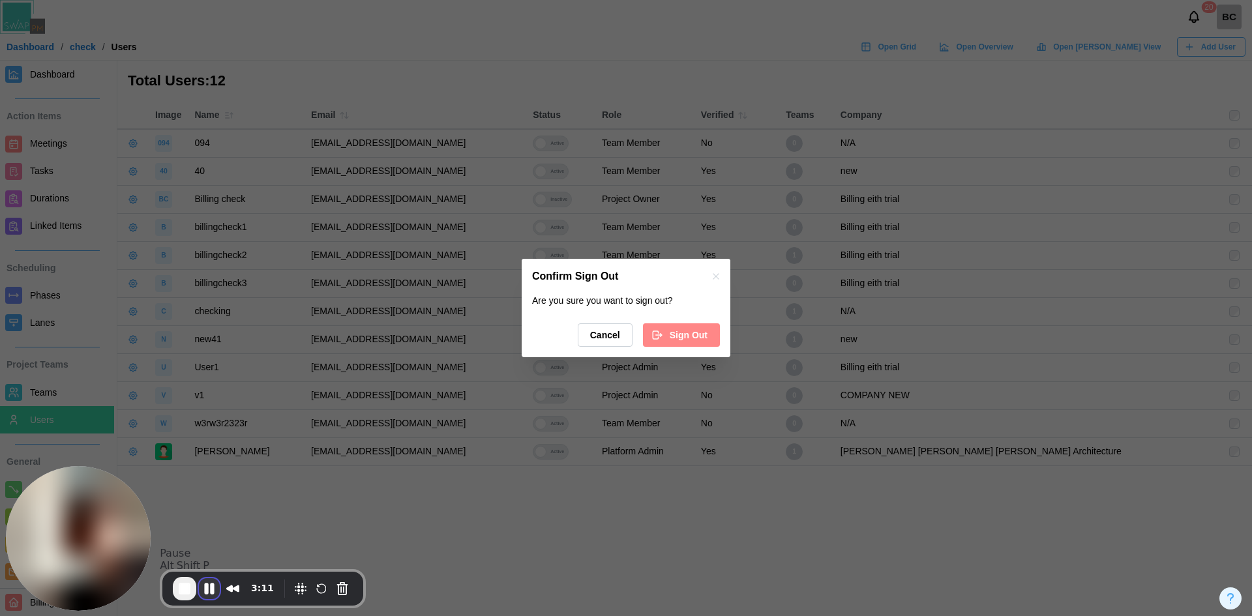
click at [210, 593] on button "Pause Recording" at bounding box center [209, 588] width 21 height 21
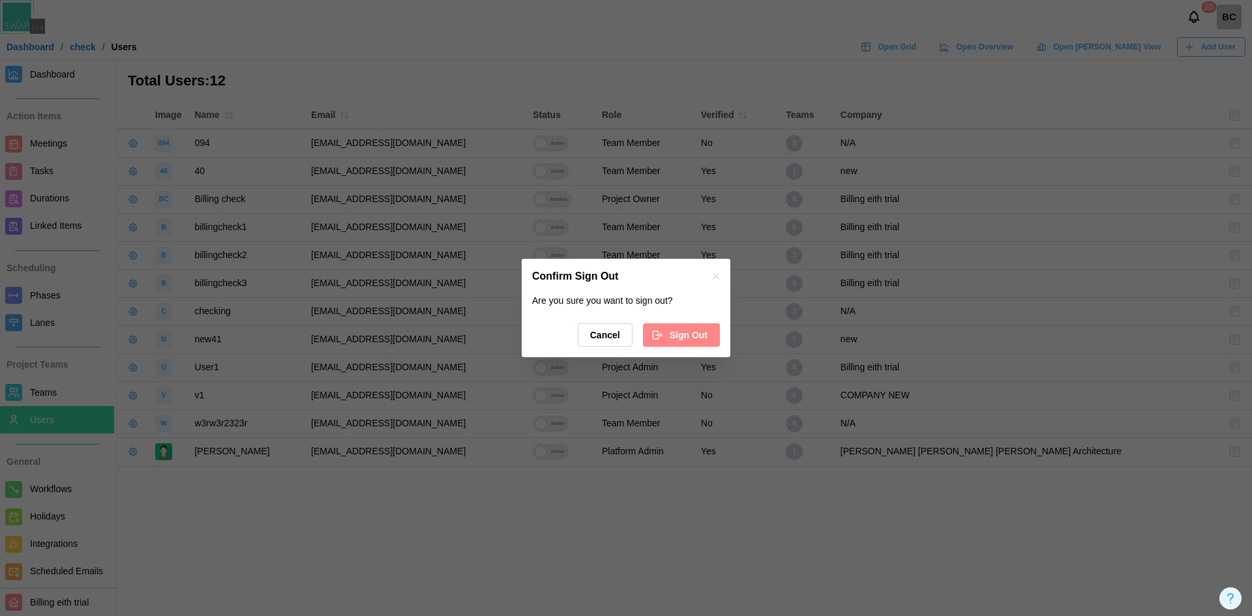
click at [674, 323] on div "Cancel Sign Out" at bounding box center [626, 334] width 188 height 23
click at [668, 342] on div "Sign Out" at bounding box center [679, 335] width 56 height 22
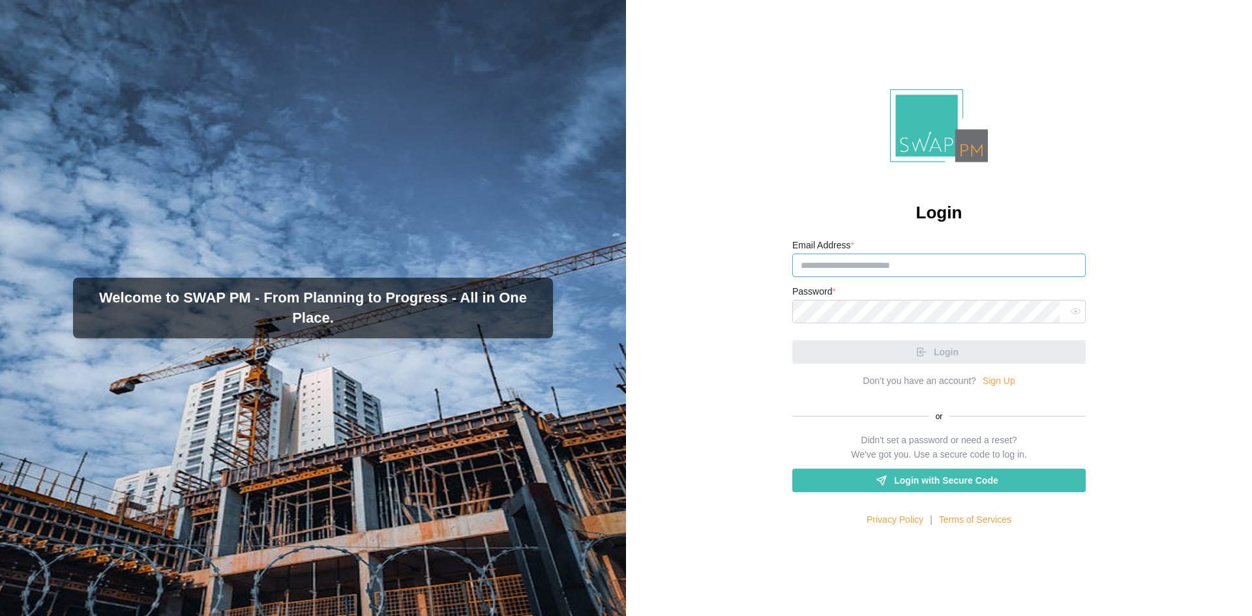
type input "**********"
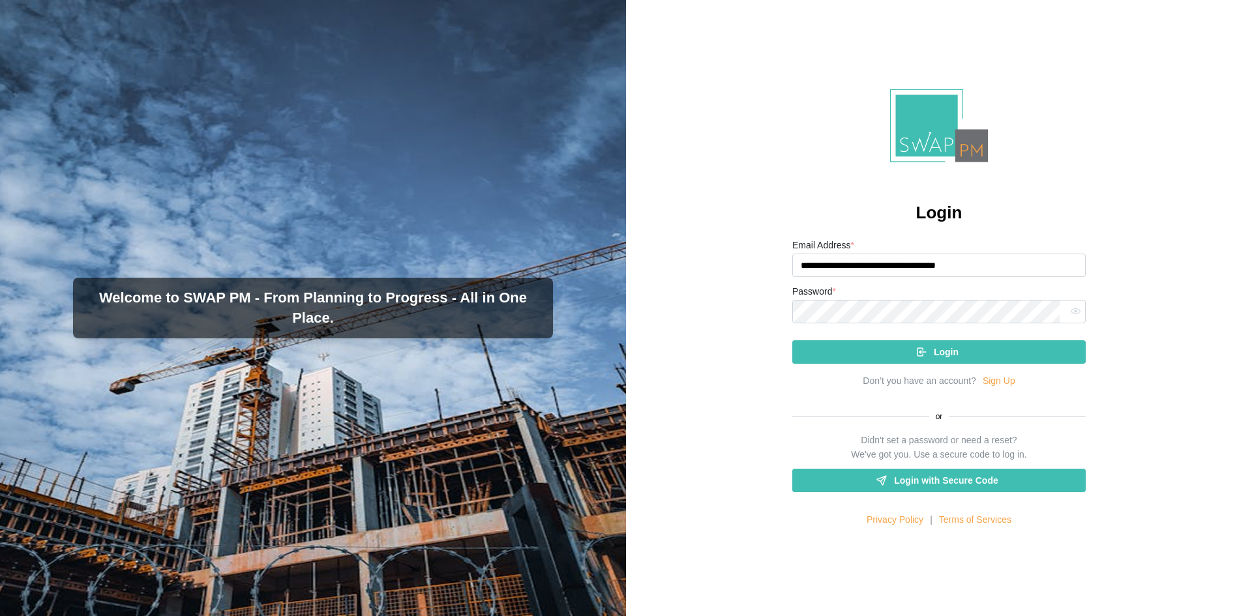
click at [937, 357] on span "Login" at bounding box center [946, 352] width 25 height 22
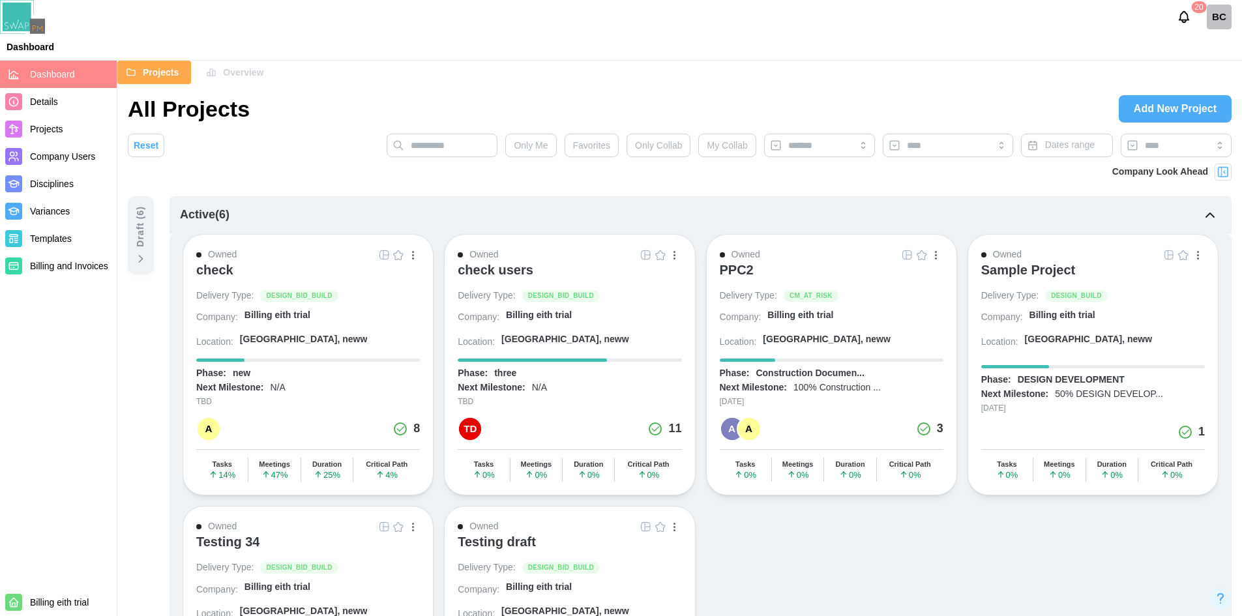
click at [378, 53] on div "Dashboard" at bounding box center [621, 47] width 1242 height 20
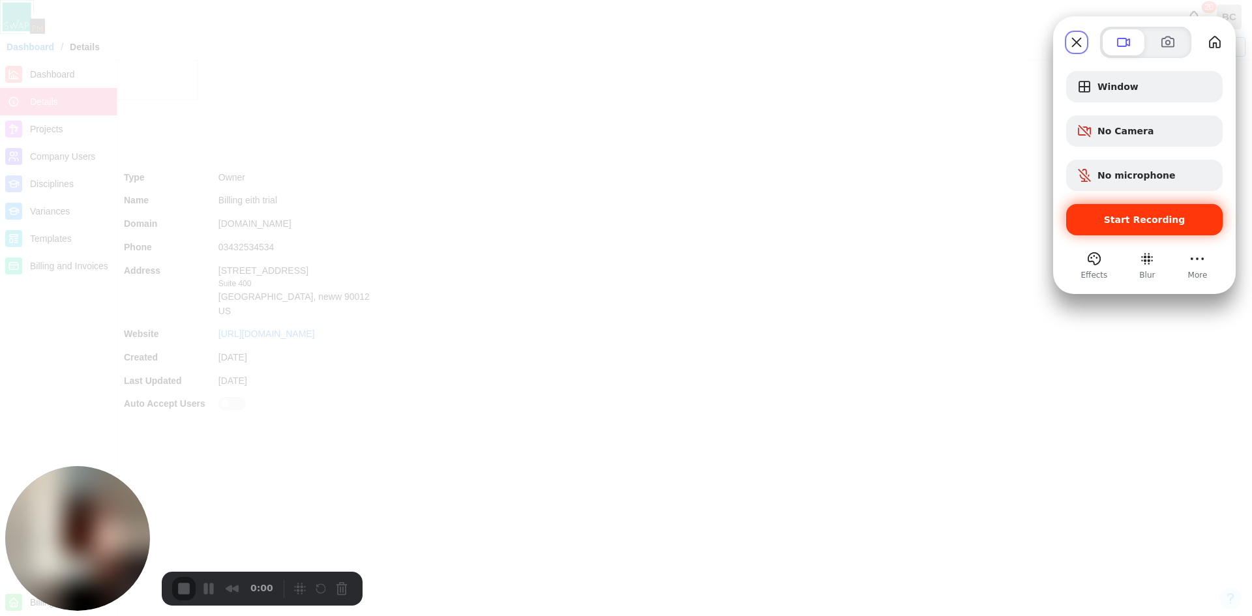
click at [1137, 220] on span "Start Recording" at bounding box center [1145, 220] width 82 height 10
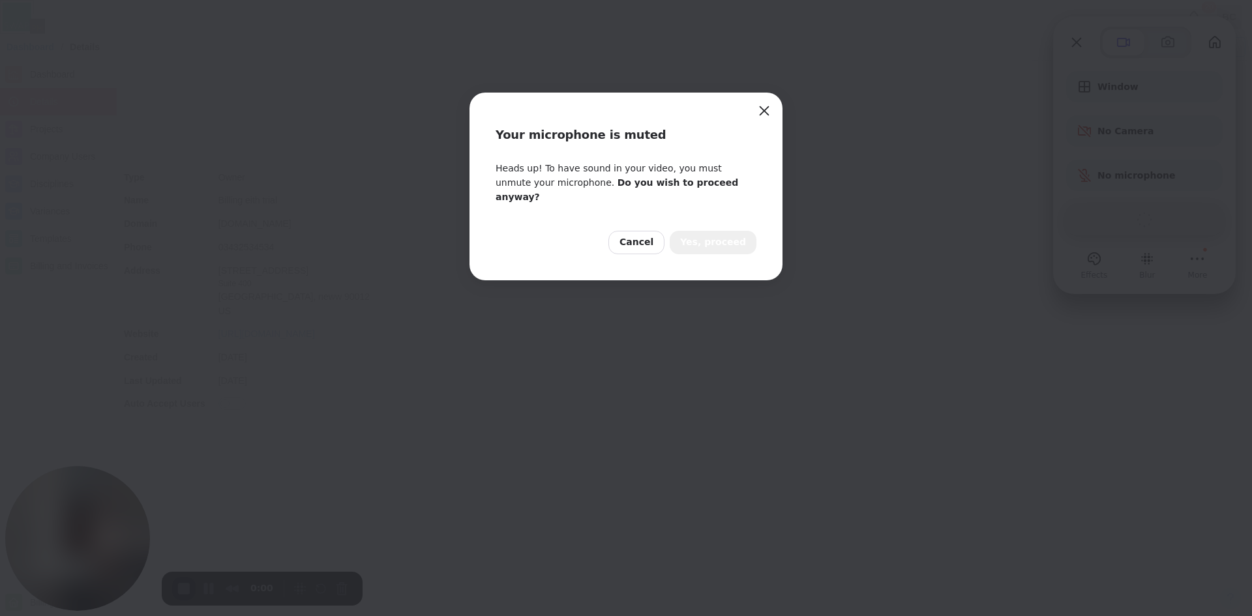
click at [713, 235] on span "Yes, proceed" at bounding box center [713, 242] width 66 height 14
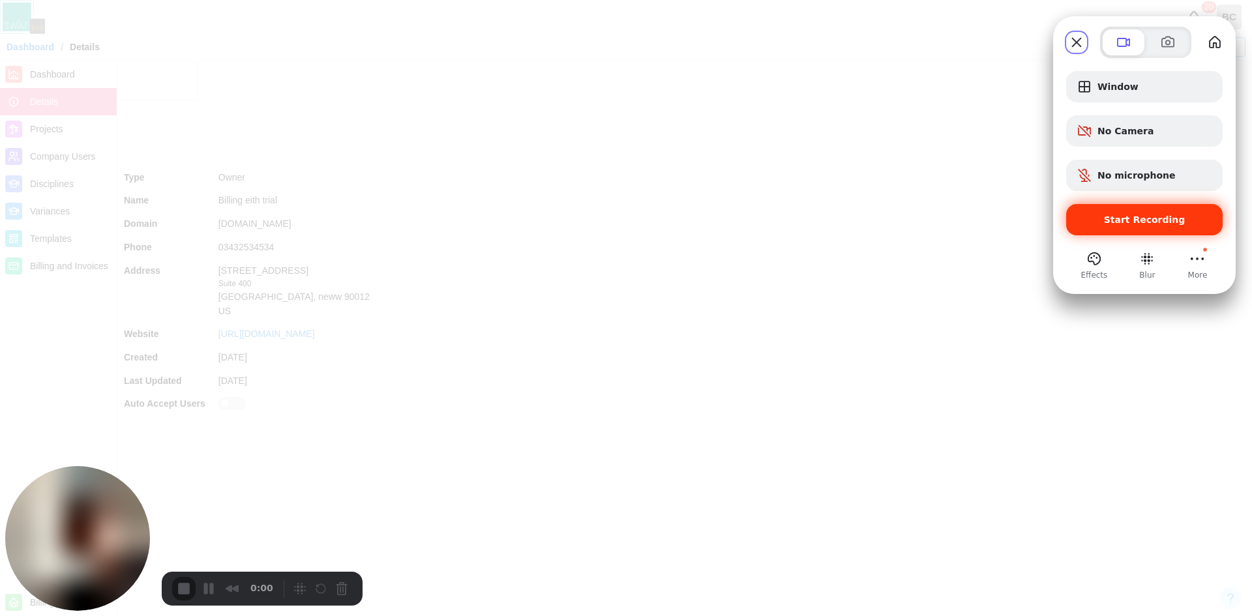
click at [1088, 223] on span "Start Recording" at bounding box center [1144, 220] width 136 height 10
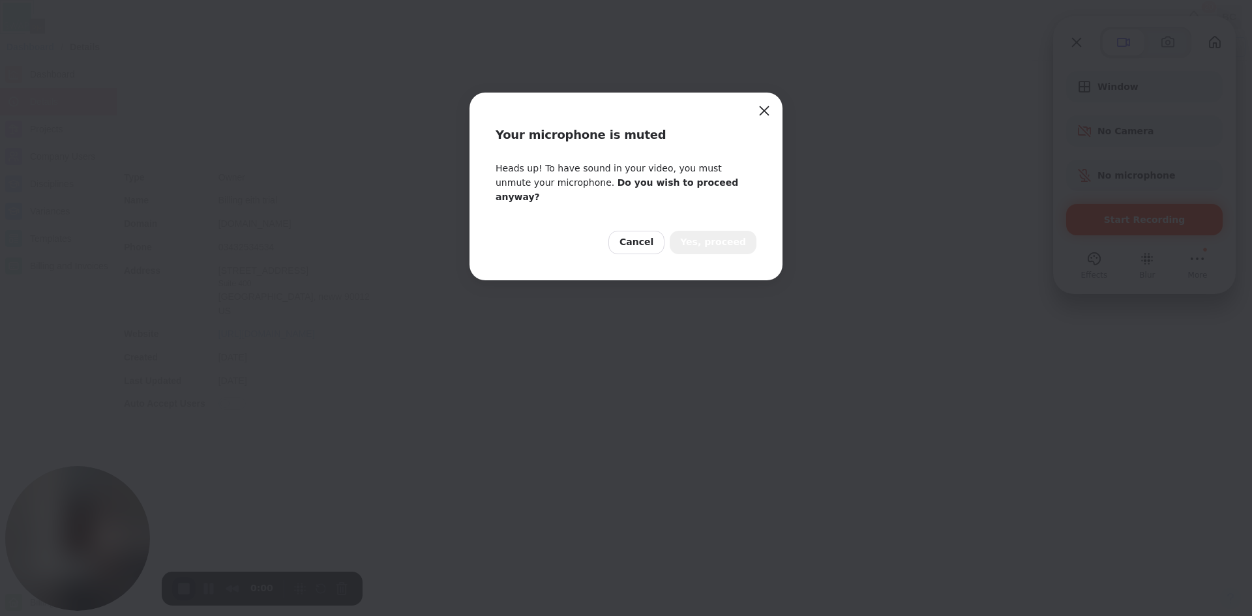
click at [723, 235] on span "Yes, proceed" at bounding box center [713, 242] width 66 height 14
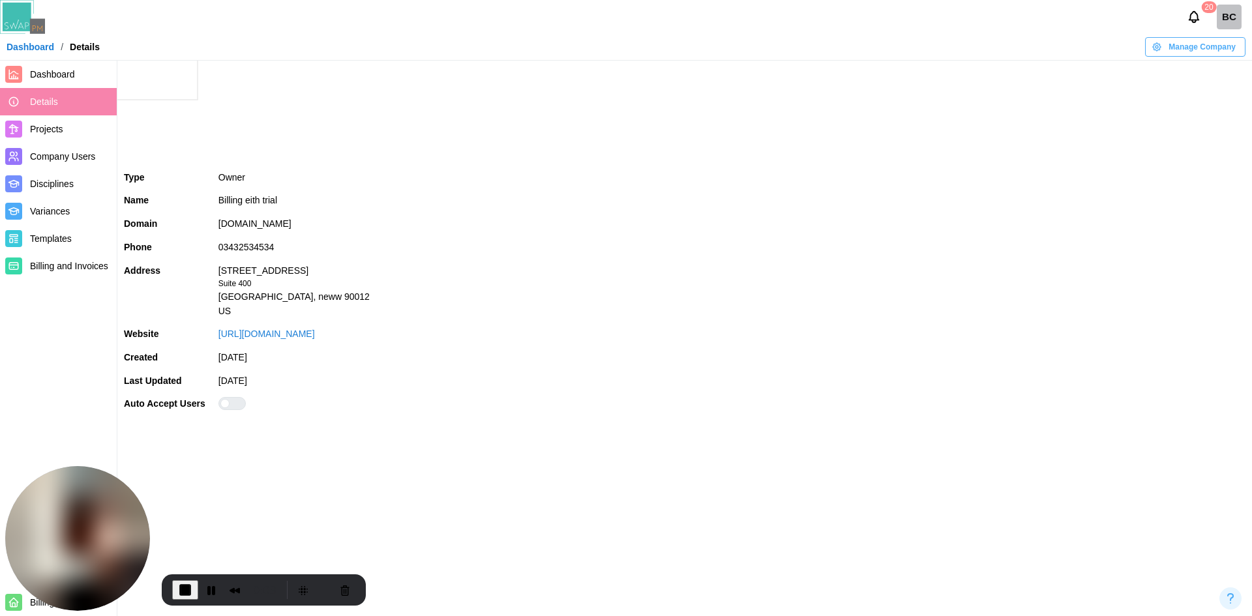
click at [1242, 12] on div "20 BC" at bounding box center [1217, 17] width 69 height 25
click at [1238, 20] on div "BC" at bounding box center [1229, 17] width 25 height 25
click at [1215, 55] on div "My Profile" at bounding box center [1220, 48] width 40 height 14
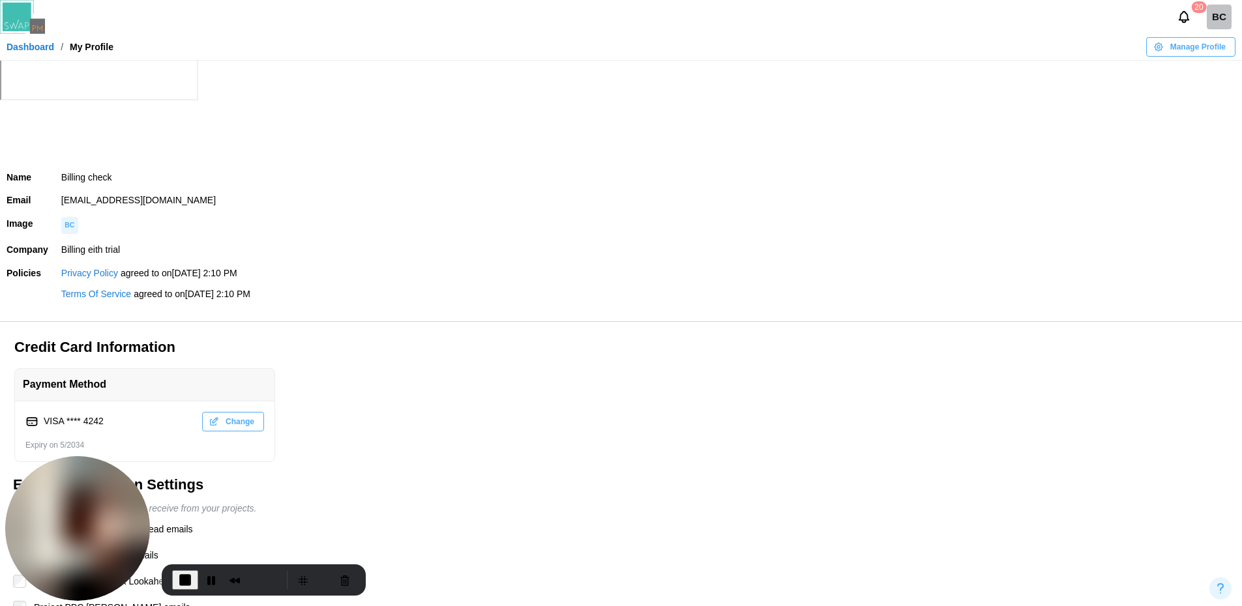
drag, startPoint x: 251, startPoint y: 92, endPoint x: 61, endPoint y: 98, distance: 190.5
click at [61, 189] on td "qatestercodingcops+billingcheck@gmail.com" at bounding box center [648, 200] width 1187 height 23
copy td "qatestercodingcops+billingcheck@gmail.com"
click at [1217, 19] on div "BC" at bounding box center [1219, 17] width 25 height 25
click at [1209, 76] on div "Sign Out" at bounding box center [1210, 73] width 40 height 10
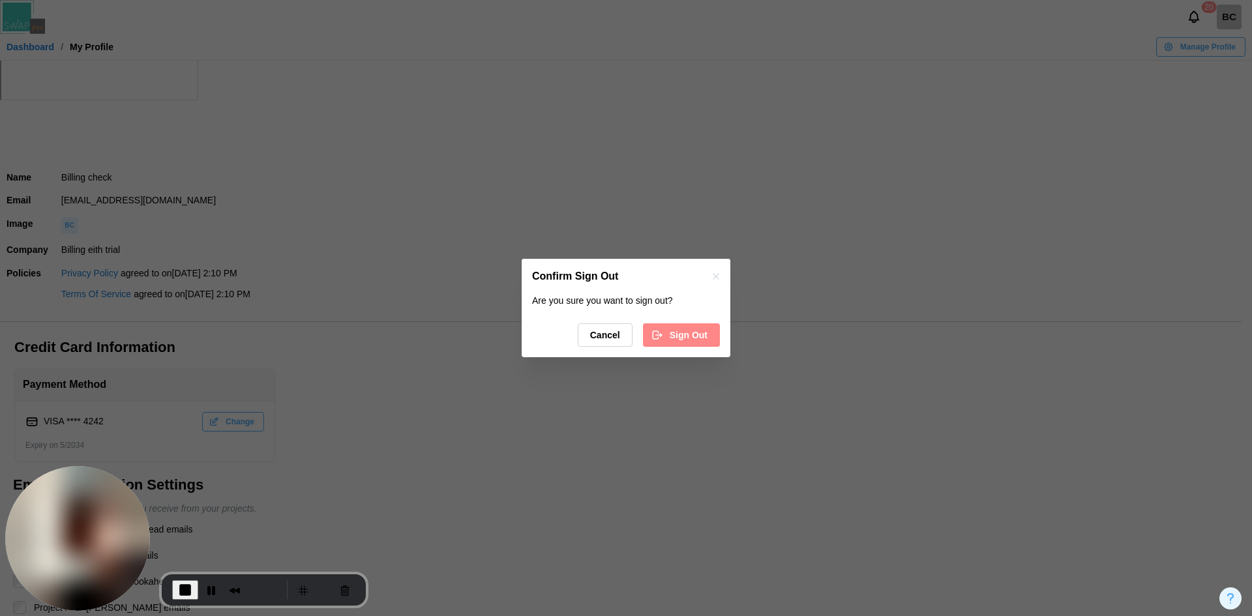
click at [707, 329] on span "Sign Out" at bounding box center [689, 335] width 38 height 22
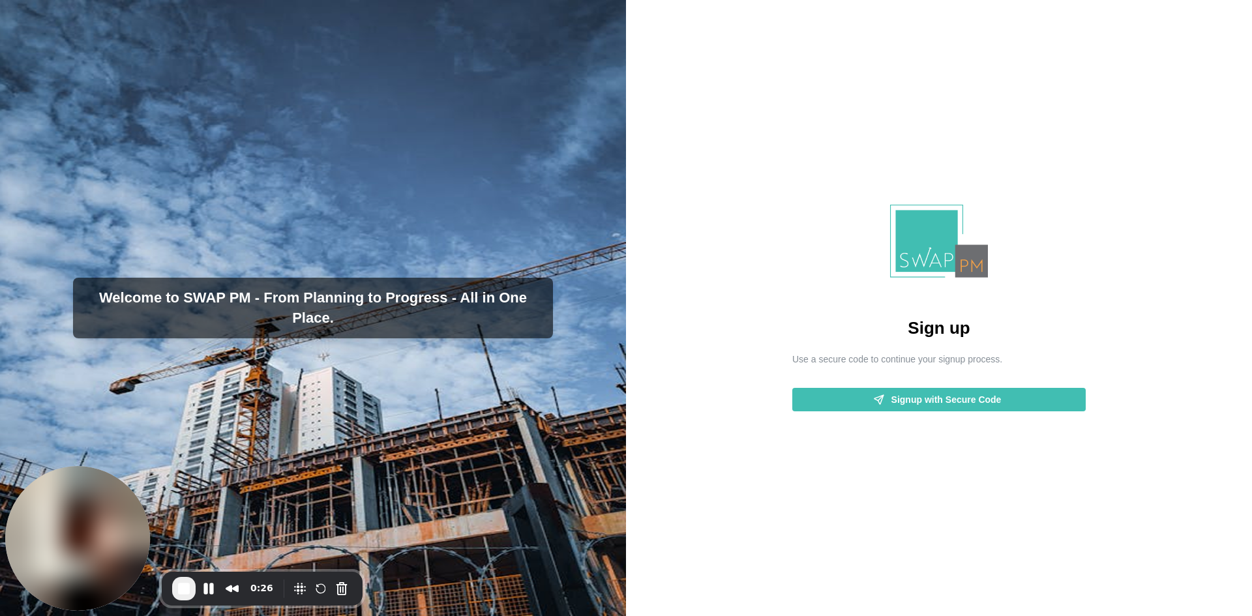
click at [963, 409] on span "Signup with Secure Code" at bounding box center [946, 400] width 110 height 22
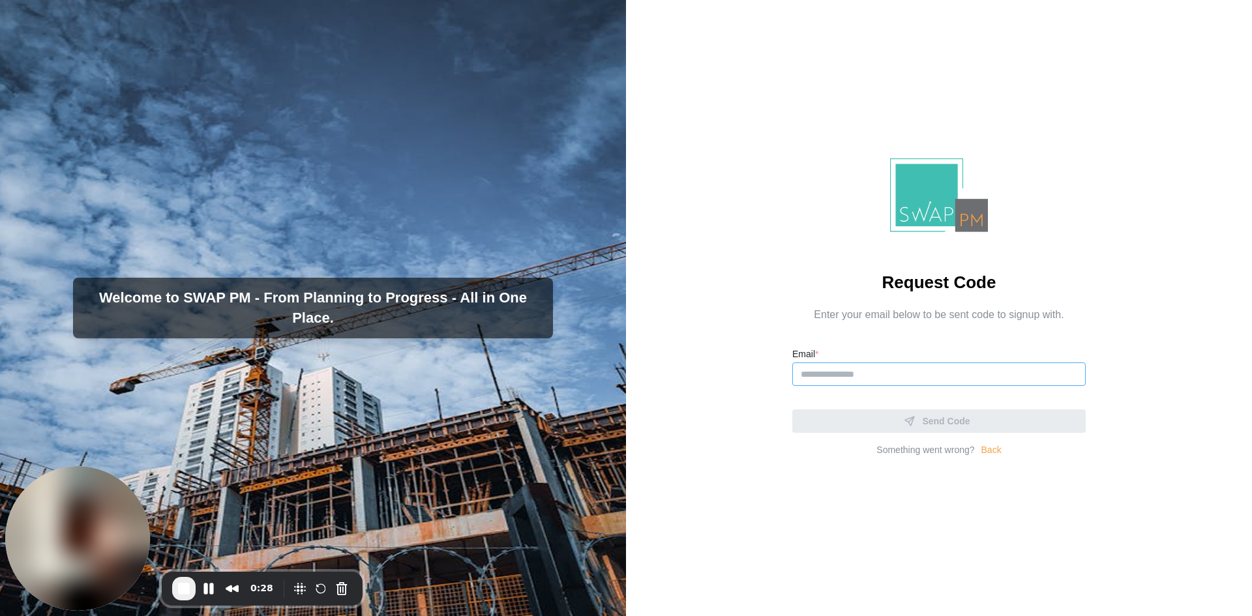
click at [905, 383] on input "Email *" at bounding box center [938, 374] width 293 height 23
paste input "**********"
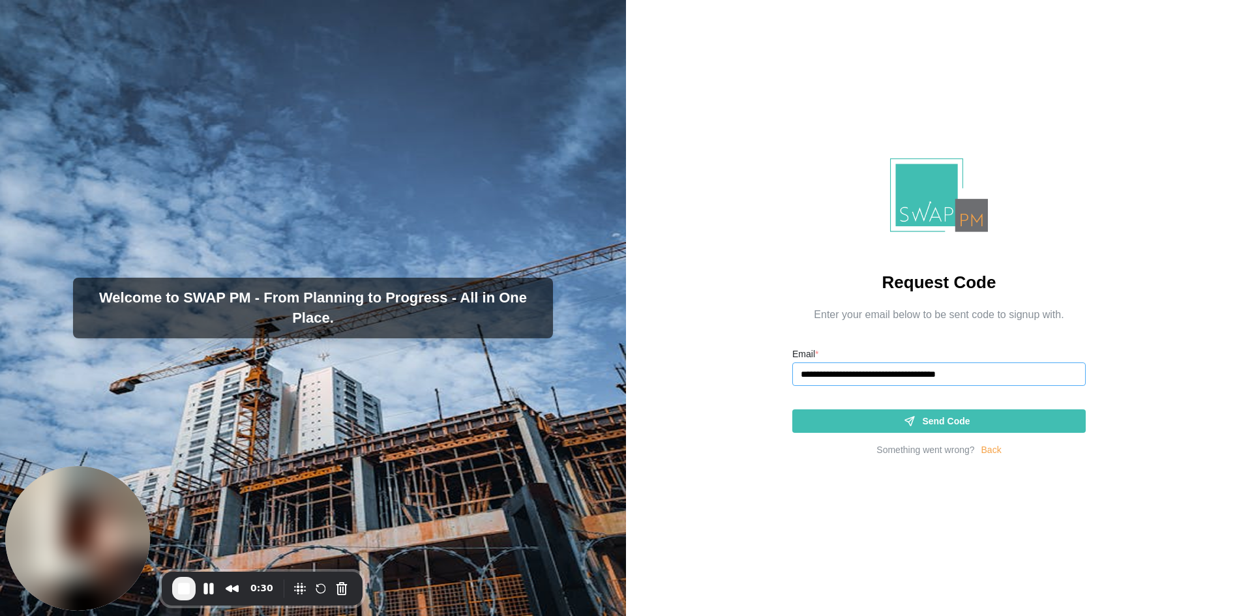
type input "**********"
click at [943, 421] on span "Send Code" at bounding box center [946, 421] width 48 height 22
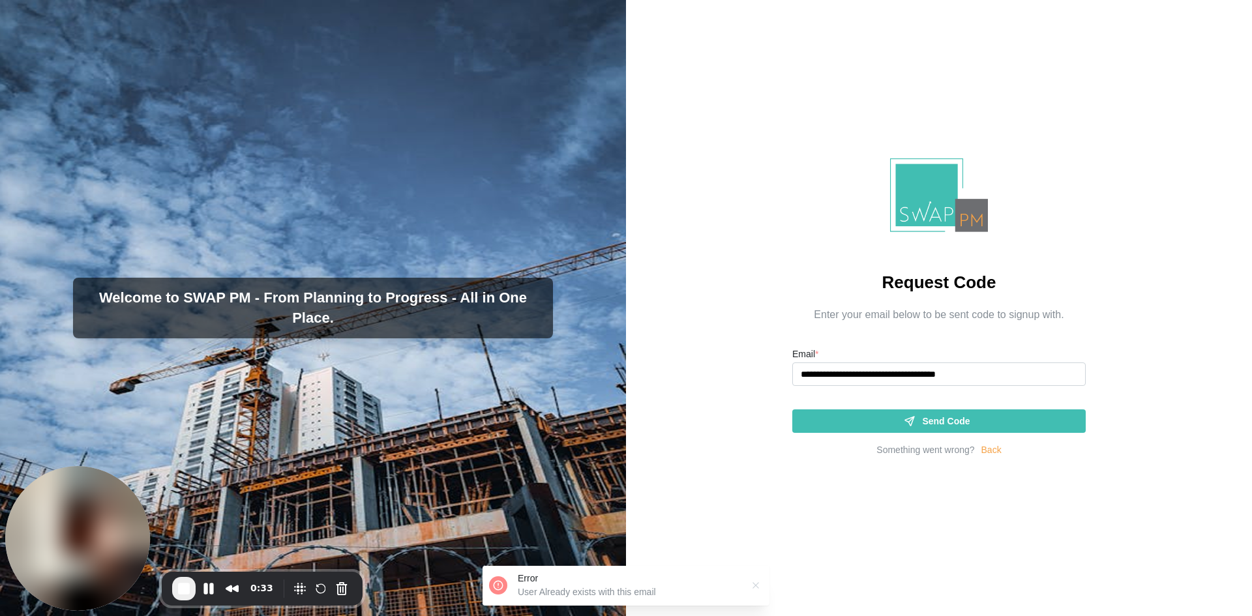
click at [988, 451] on link "Back" at bounding box center [991, 450] width 20 height 14
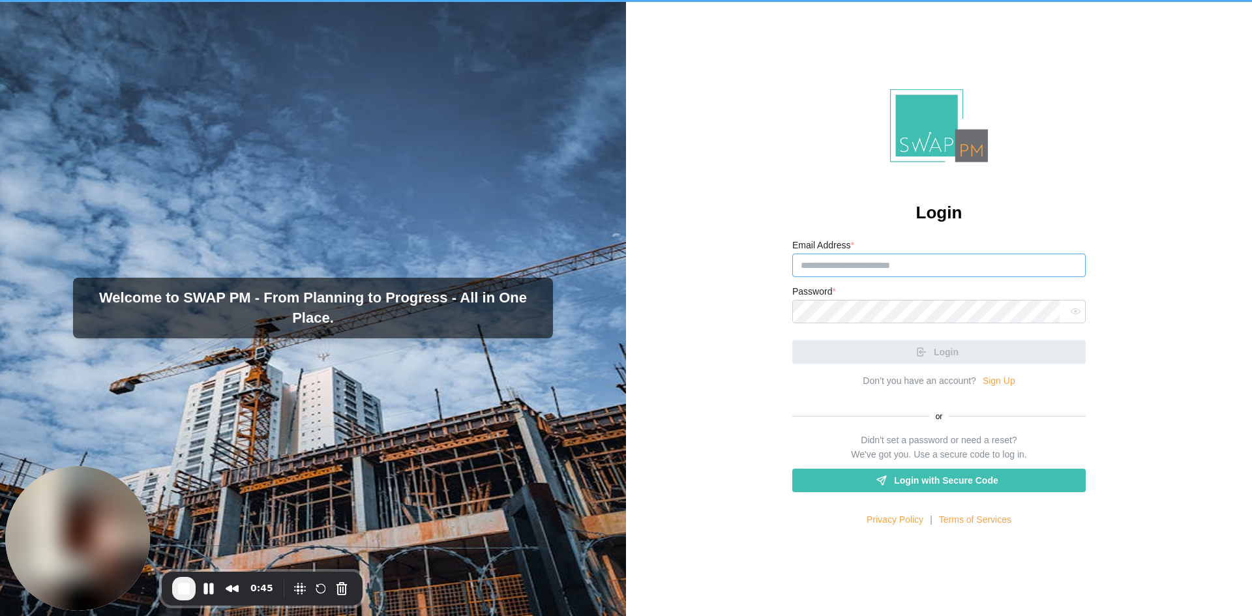
type input "**********"
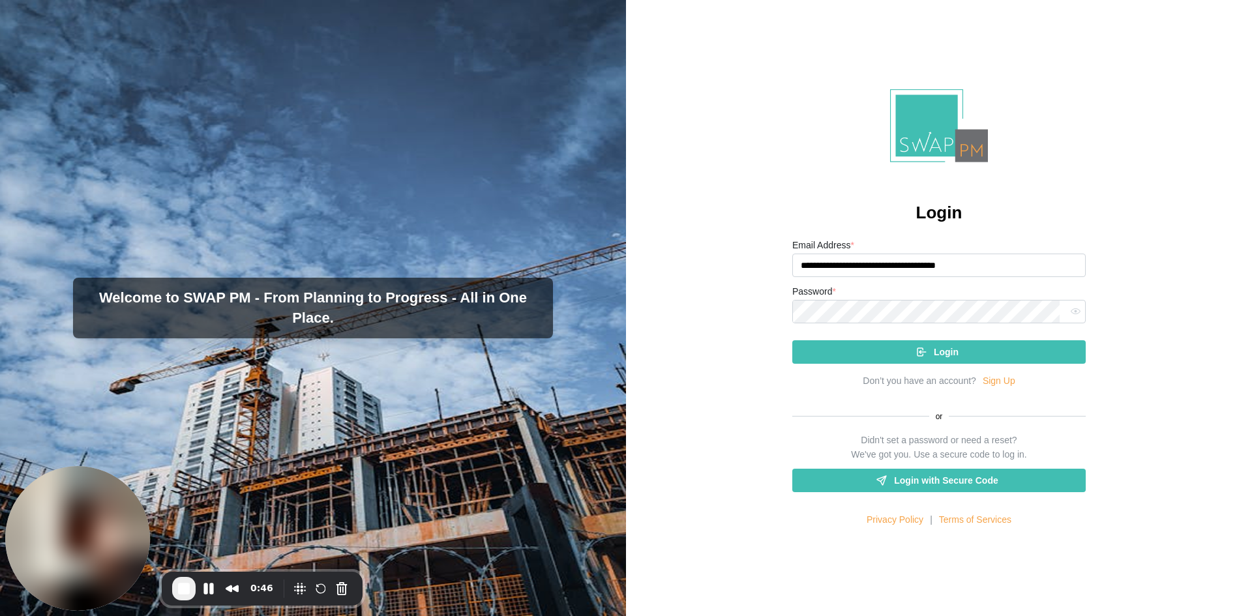
click at [994, 482] on div "Login with Secure Code" at bounding box center [937, 480] width 273 height 22
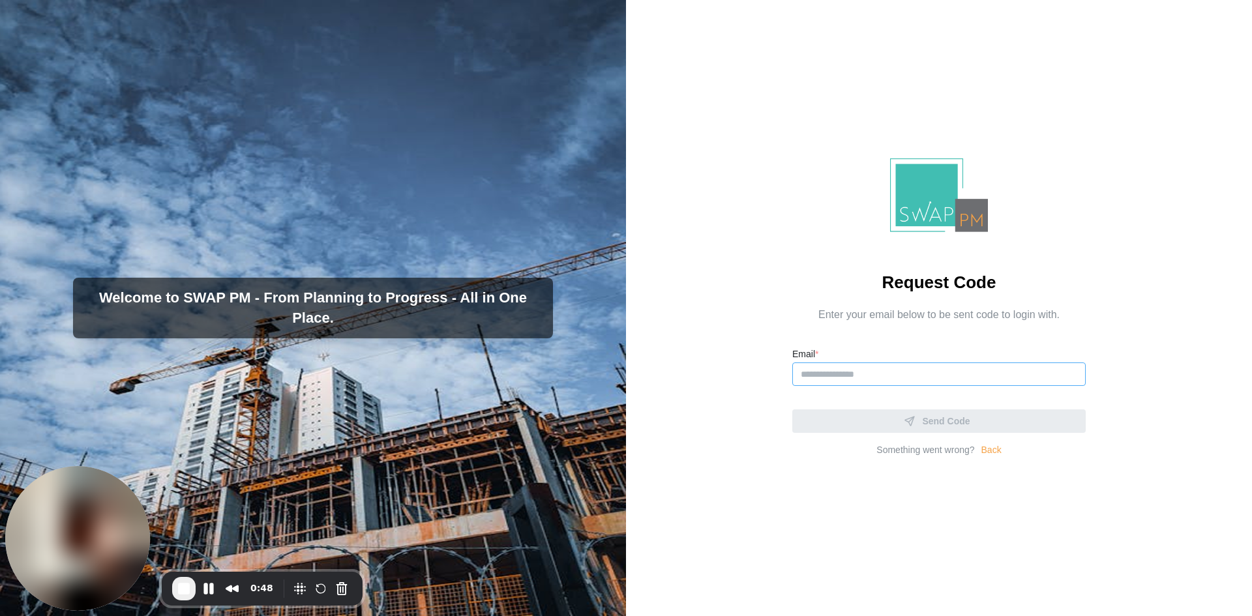
click at [913, 378] on input "Email *" at bounding box center [938, 374] width 293 height 23
paste input "**********"
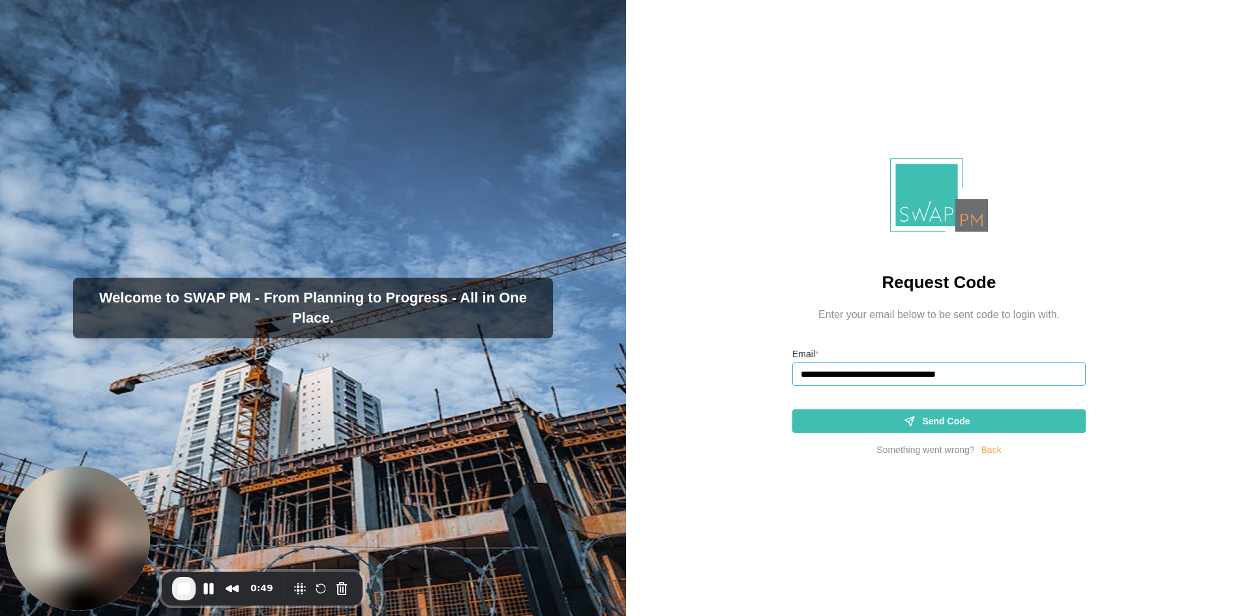
type input "**********"
click at [906, 421] on icon "submit" at bounding box center [910, 421] width 12 height 12
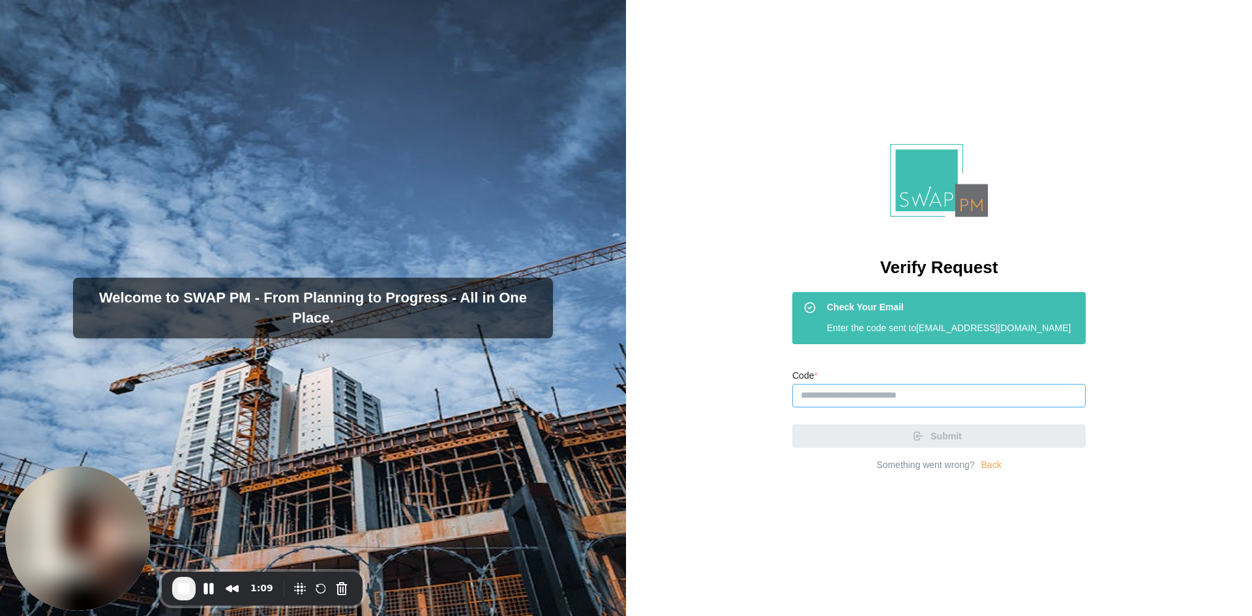
click at [845, 400] on input "Code *" at bounding box center [938, 395] width 293 height 23
paste input "******"
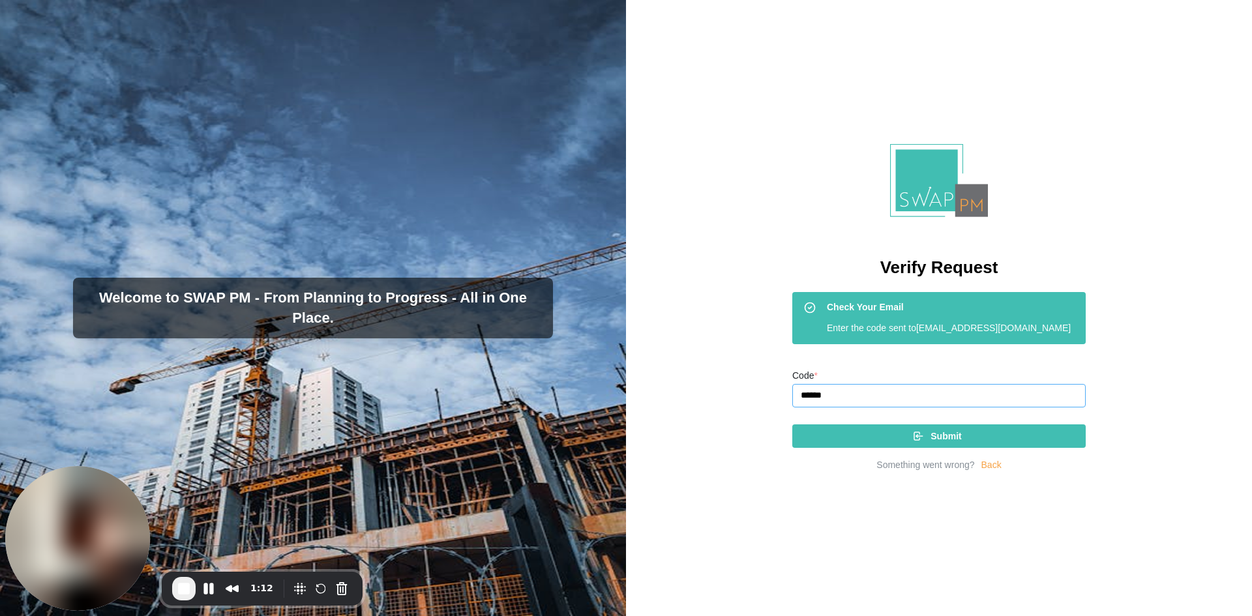
type input "******"
click at [864, 447] on div "Submit" at bounding box center [937, 436] width 273 height 22
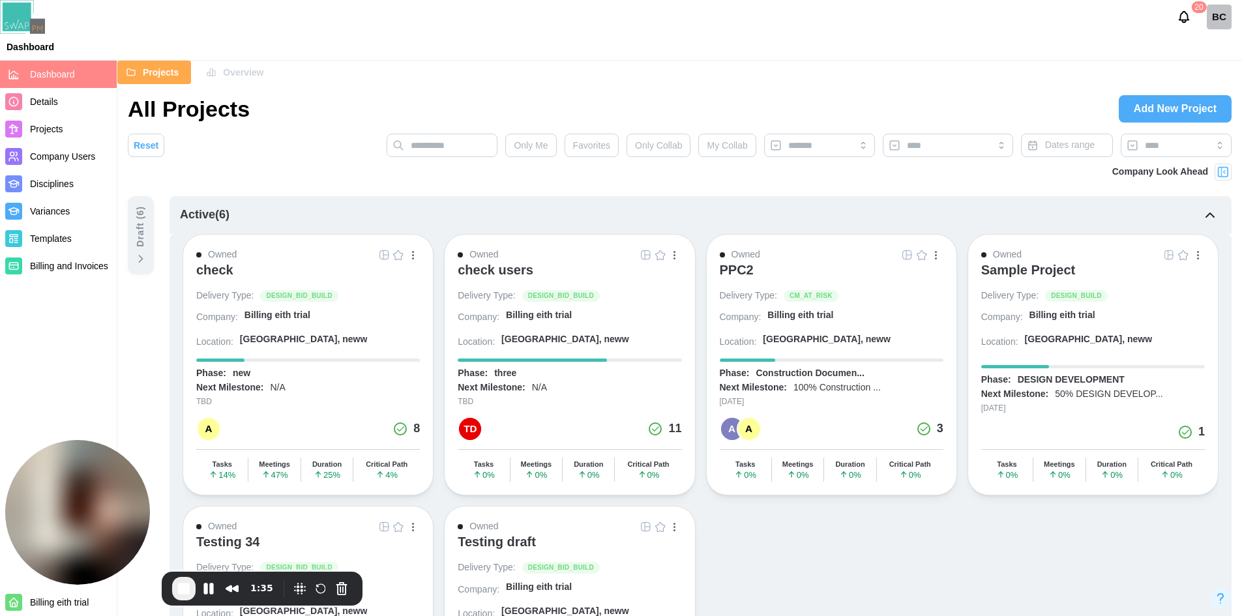
click at [182, 591] on span "End Recording" at bounding box center [184, 589] width 16 height 16
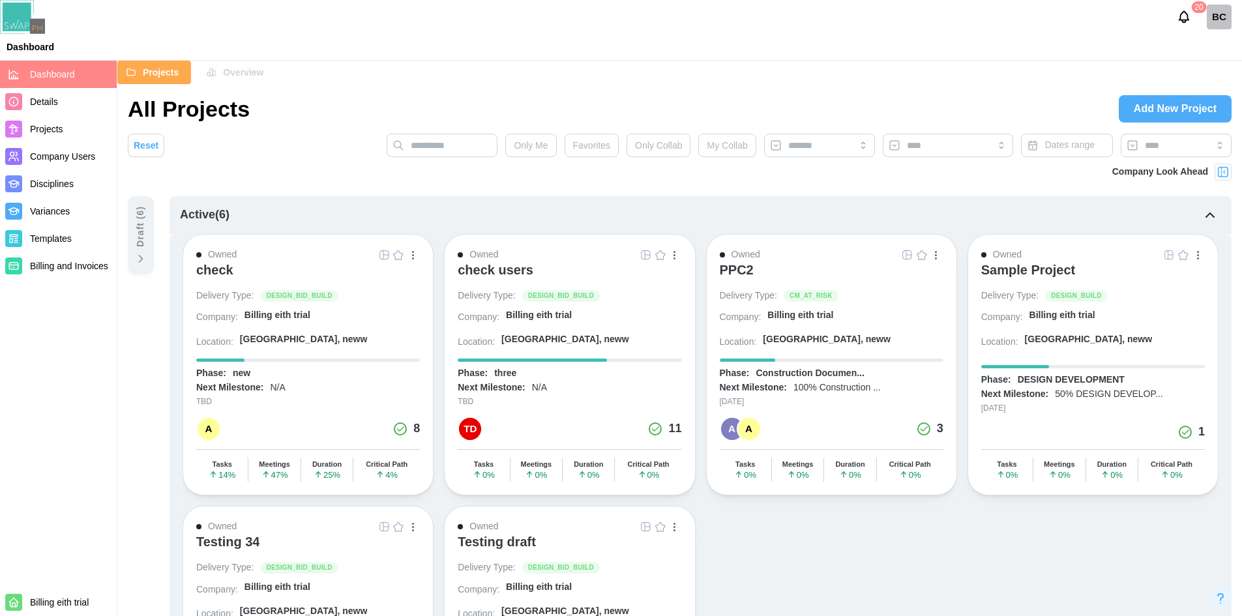
click at [391, 248] on link at bounding box center [384, 255] width 14 height 14
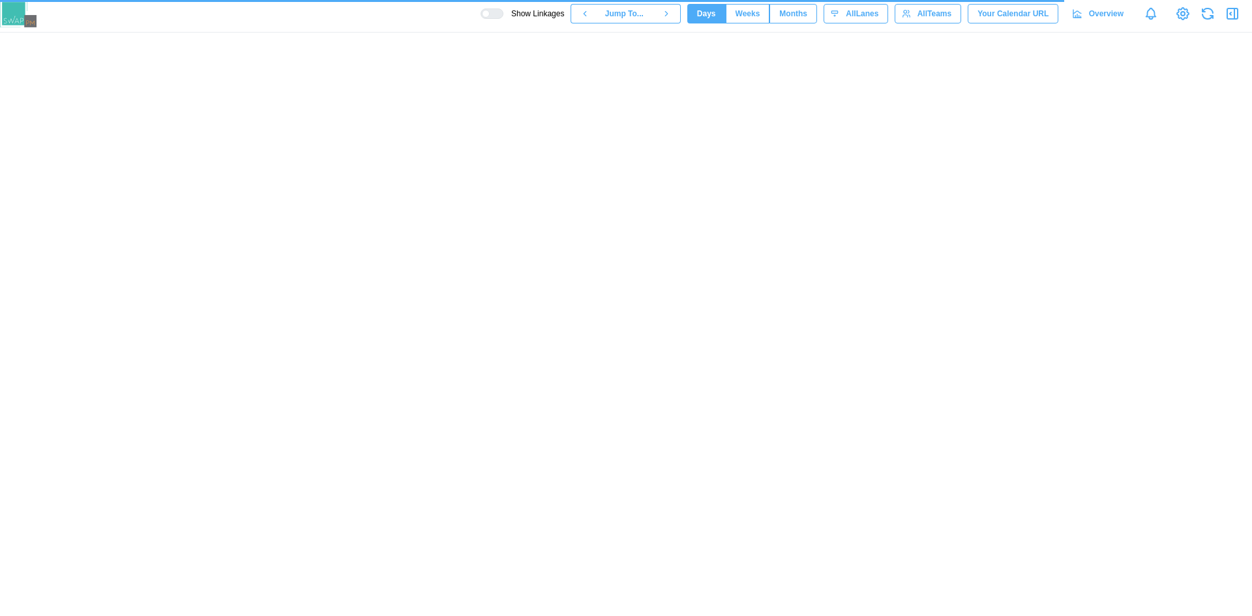
scroll to position [0, 5607]
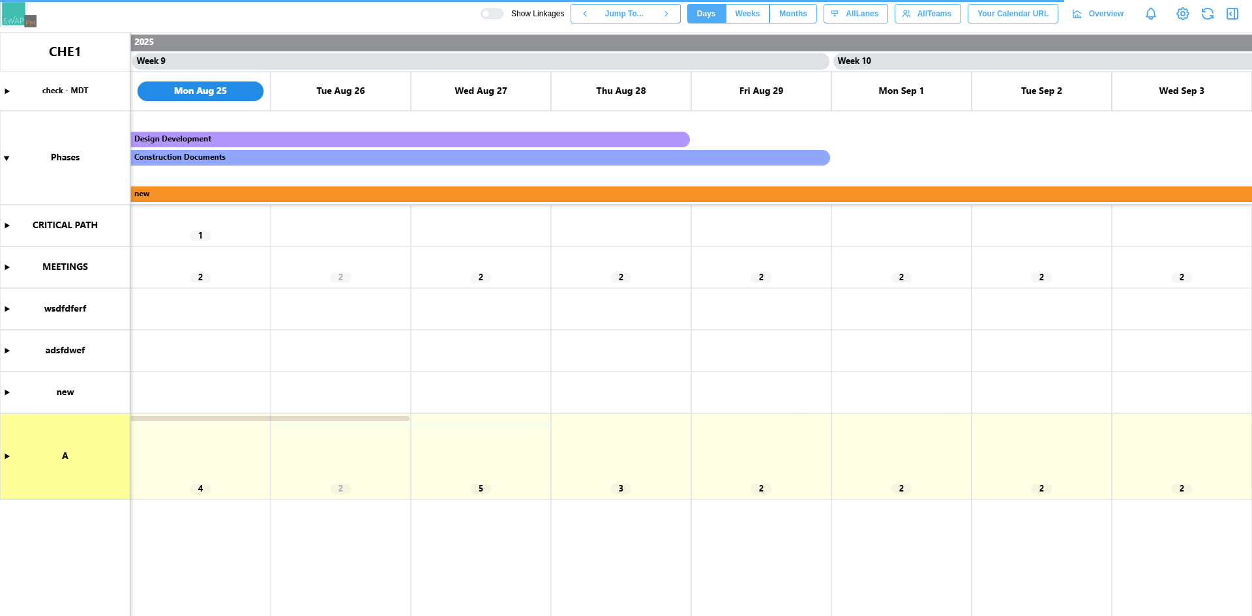
click at [793, 15] on span "Months" at bounding box center [793, 14] width 28 height 18
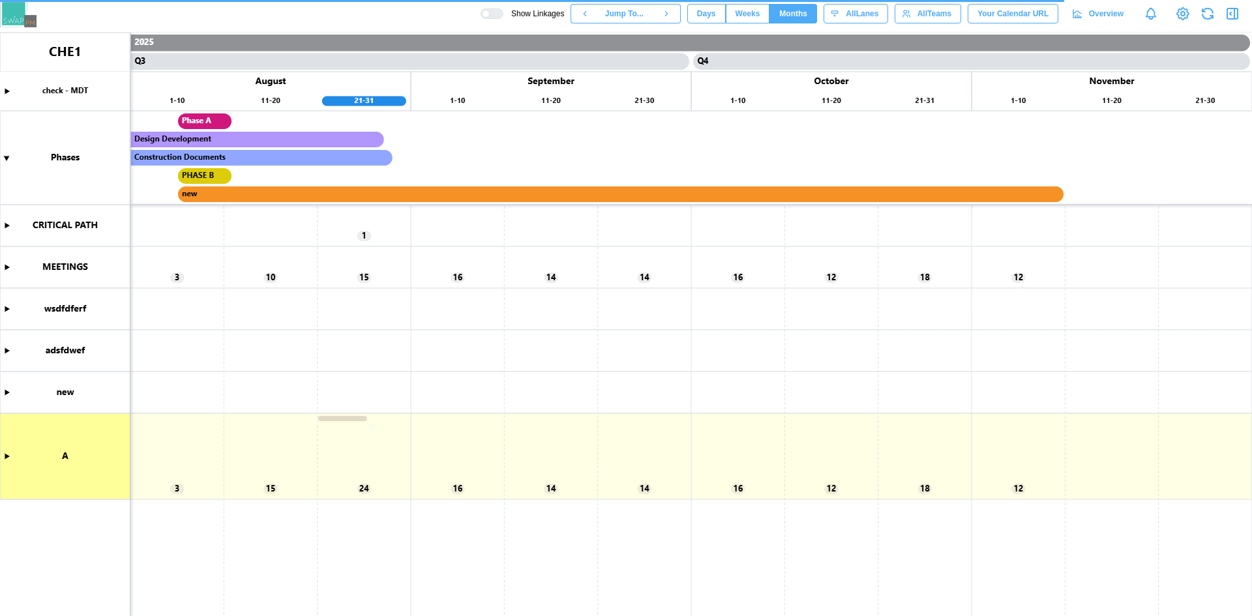
scroll to position [0, 280]
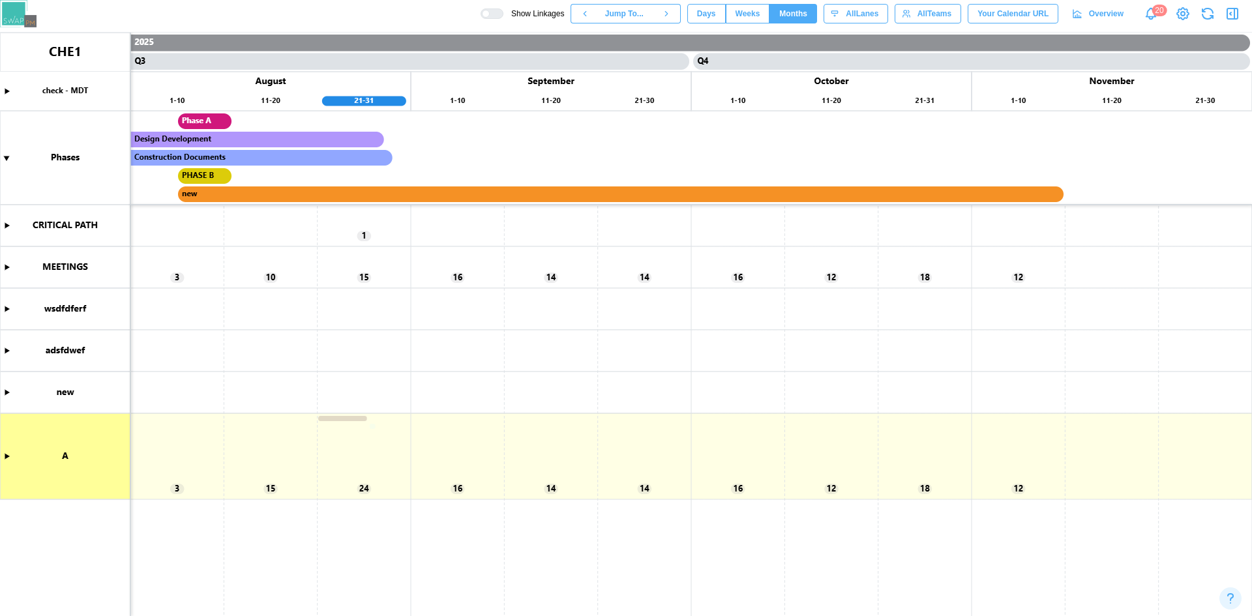
click at [726, 14] on button "Days" at bounding box center [706, 14] width 38 height 20
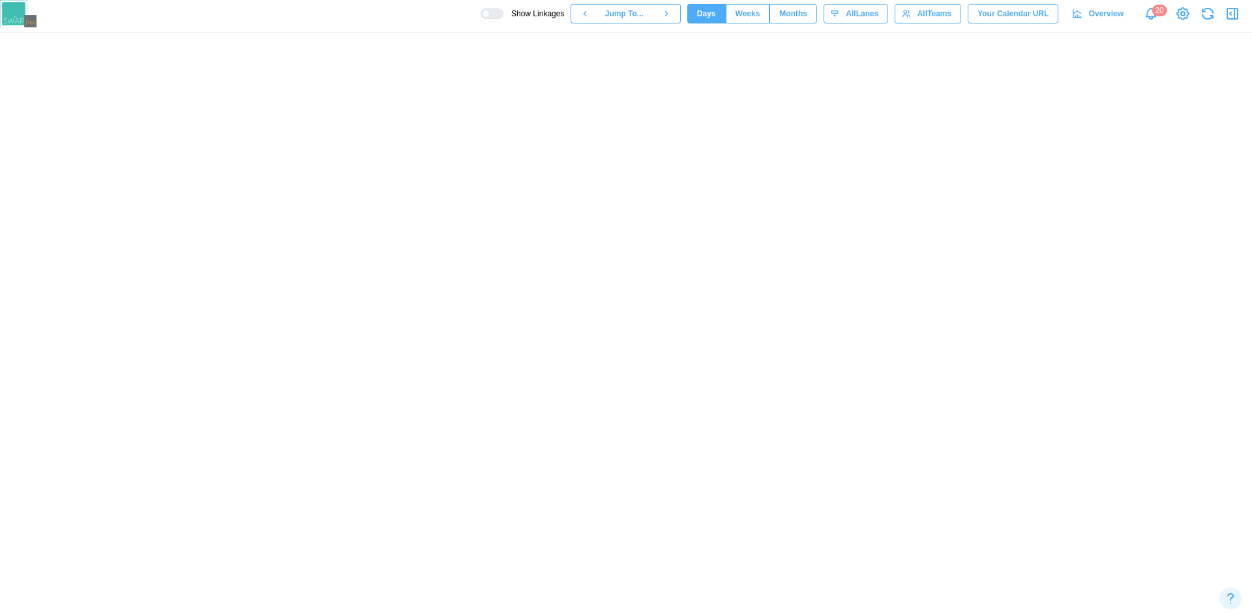
scroll to position [0, 3364]
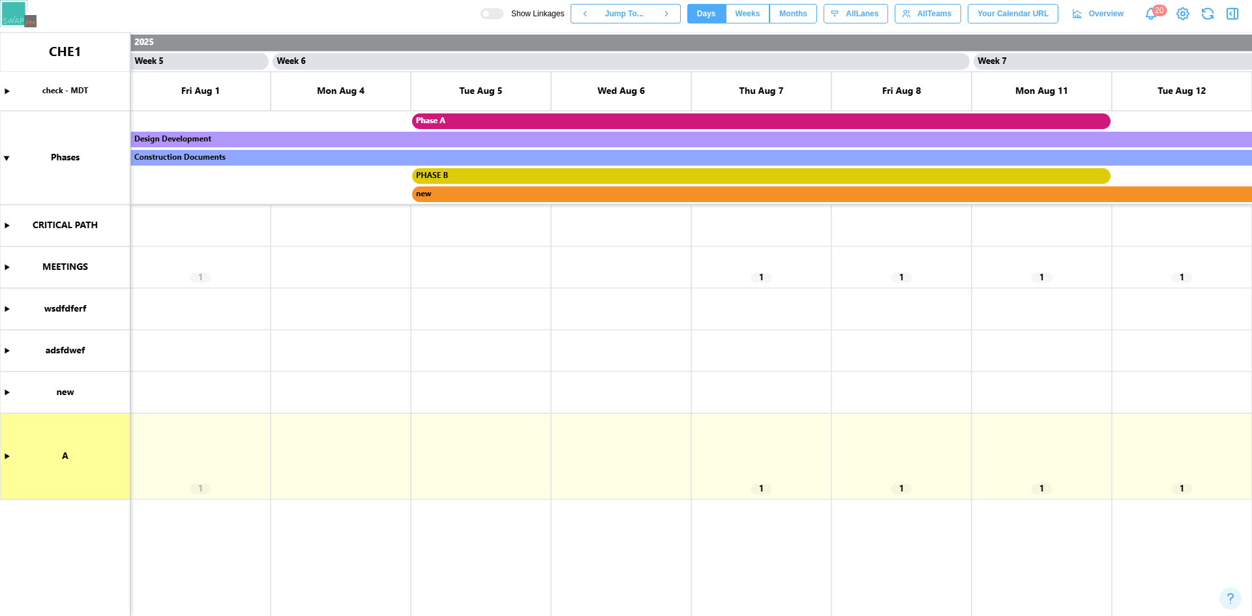
click at [760, 19] on span "Weeks" at bounding box center [747, 14] width 25 height 18
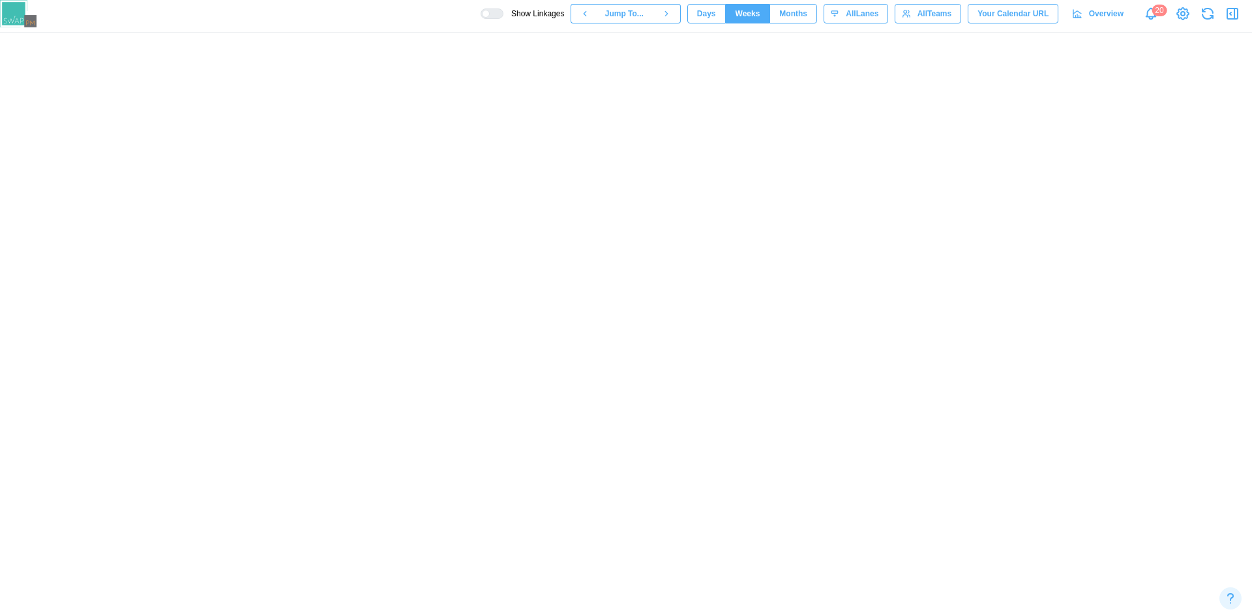
scroll to position [0, 1725]
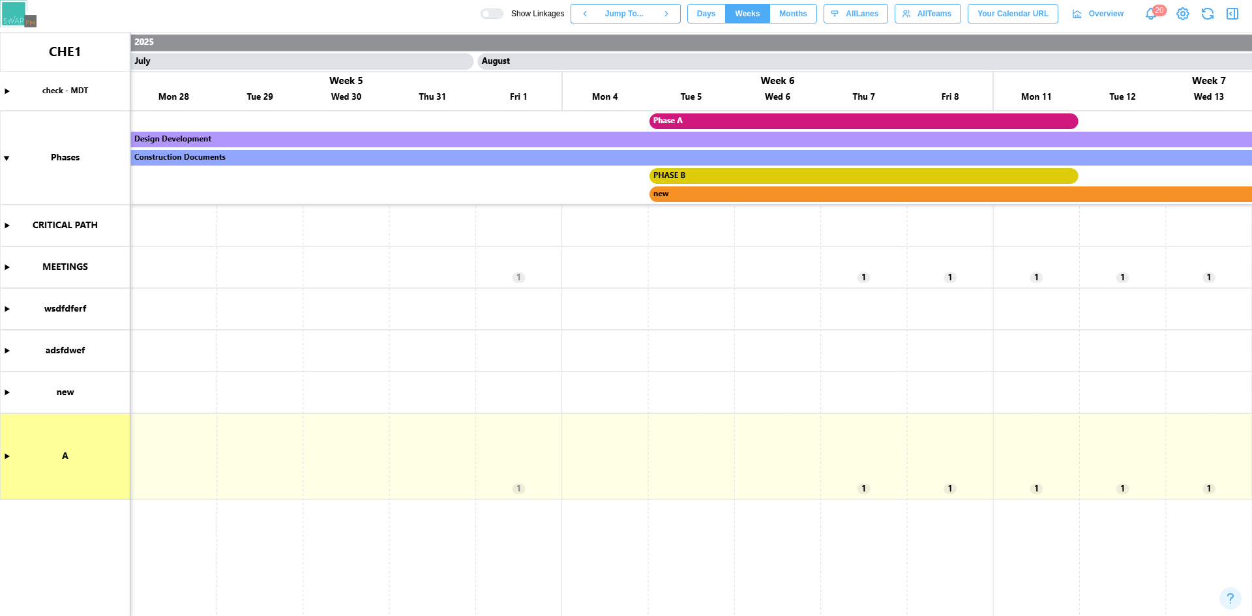
click at [803, 16] on span "Months" at bounding box center [793, 14] width 28 height 18
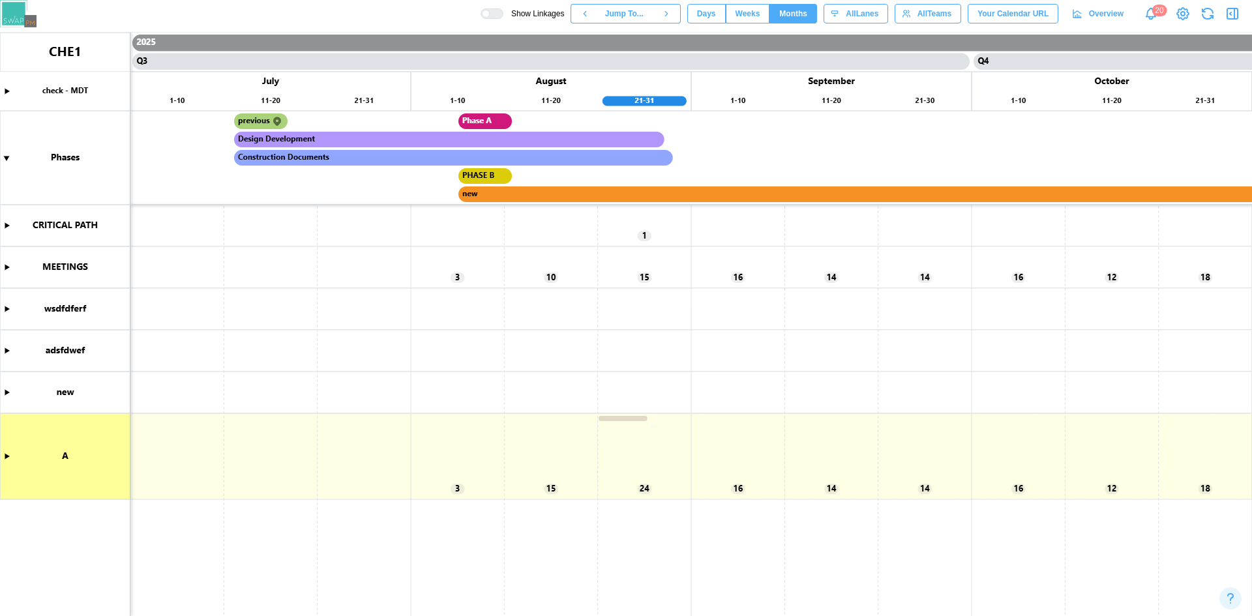
click at [713, 12] on span "Days" at bounding box center [706, 14] width 19 height 18
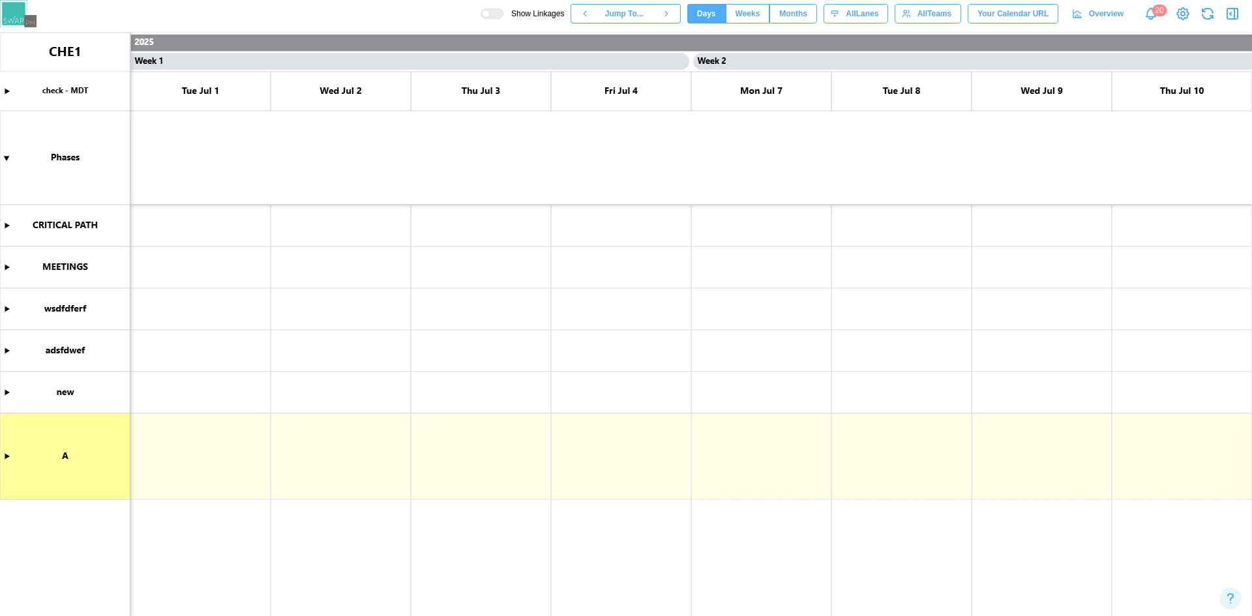
scroll to position [0, 140]
click at [752, 17] on span "Weeks" at bounding box center [747, 14] width 25 height 18
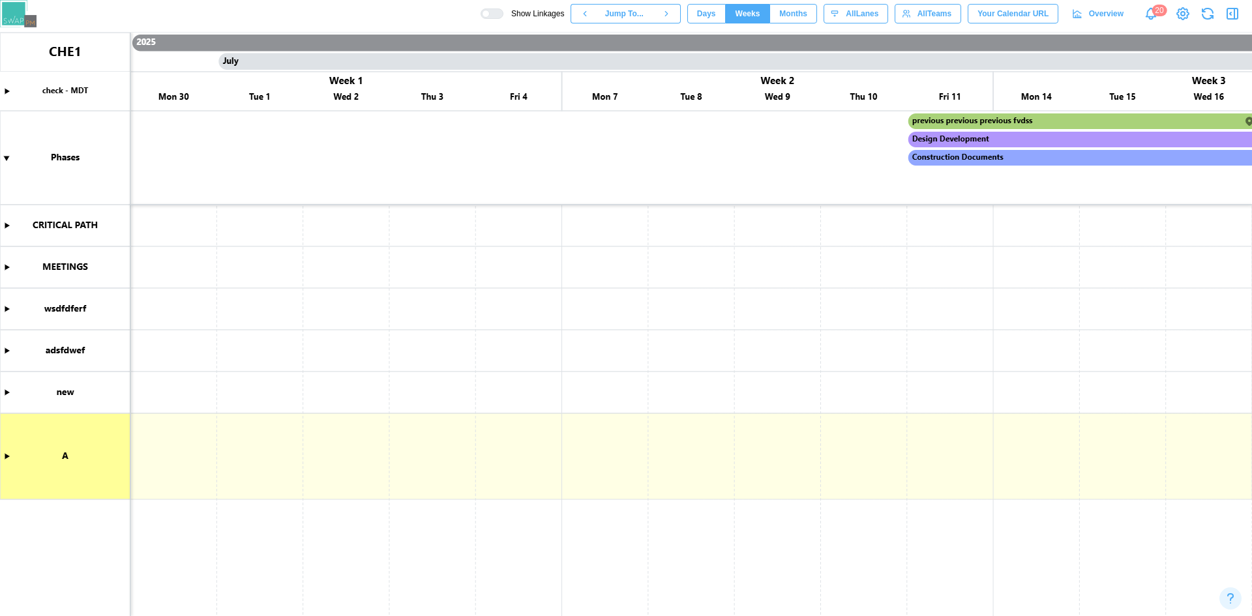
click at [807, 20] on span "Months" at bounding box center [793, 14] width 28 height 18
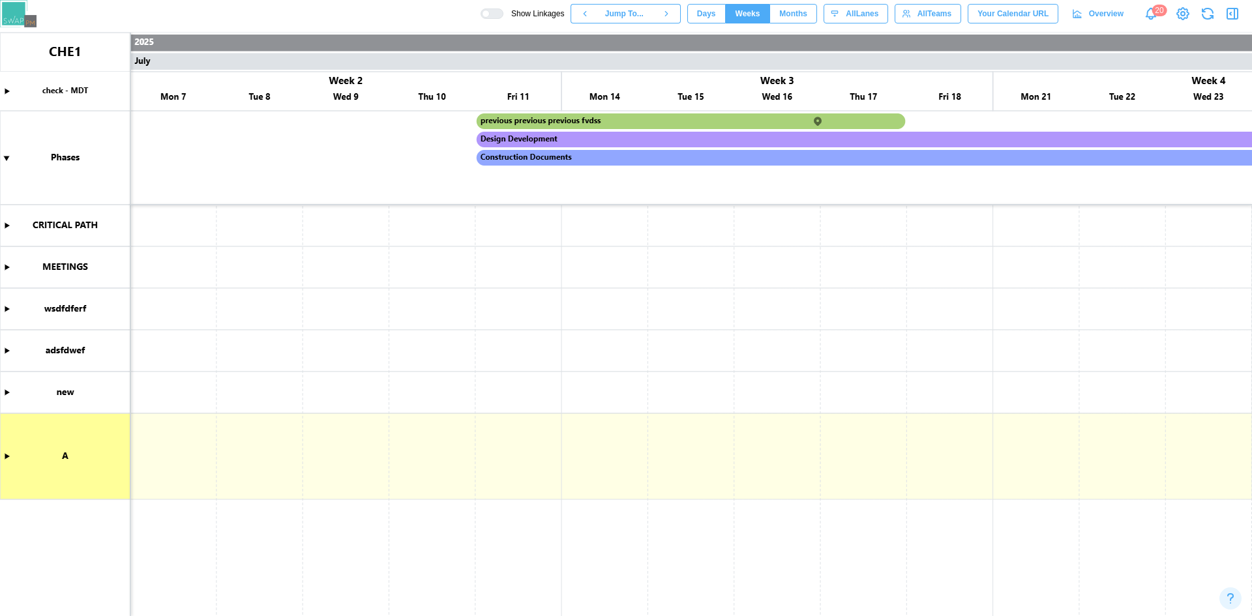
scroll to position [0, 432]
click at [807, 15] on span "Months" at bounding box center [793, 14] width 28 height 18
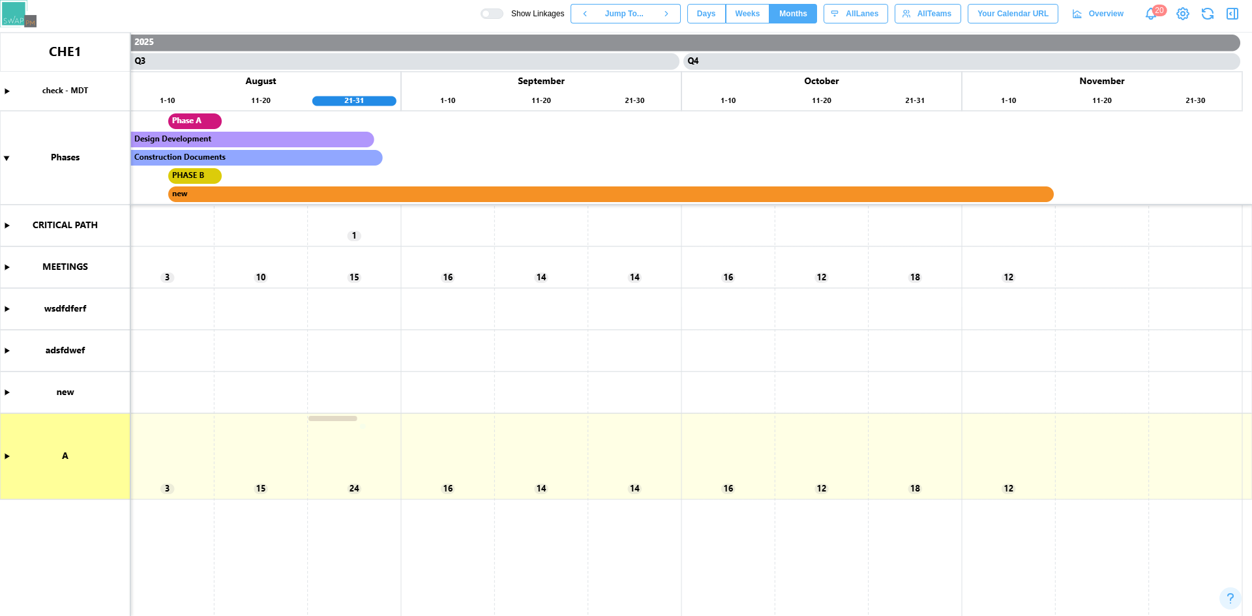
scroll to position [0, 0]
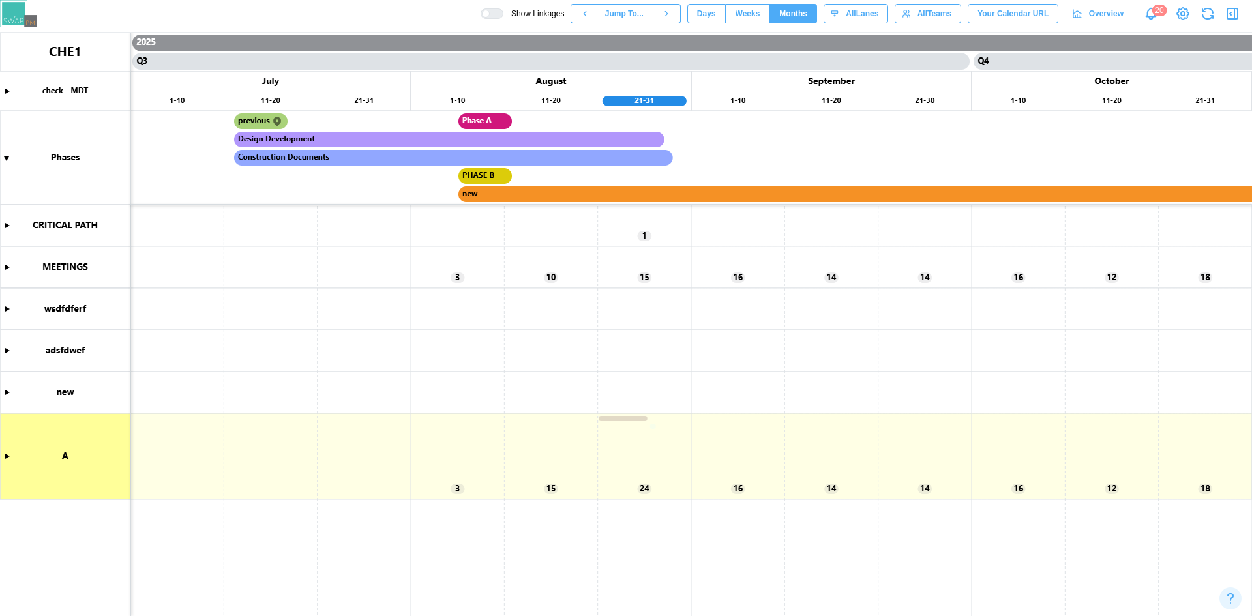
click at [7, 452] on canvas at bounding box center [626, 325] width 1252 height 584
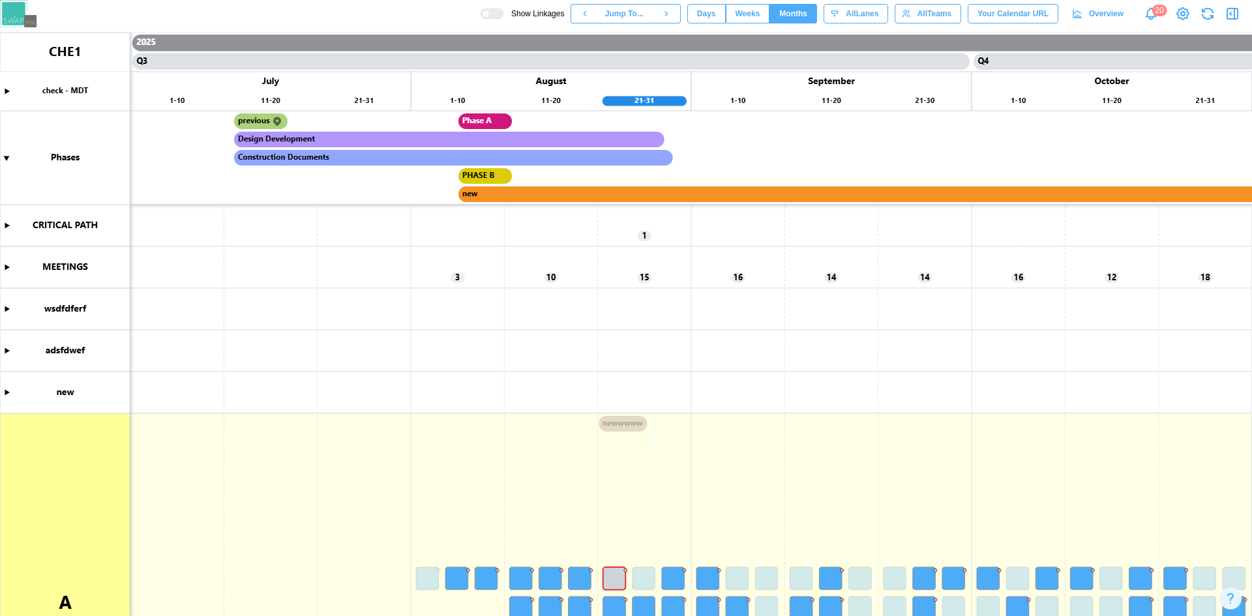
scroll to position [217, 0]
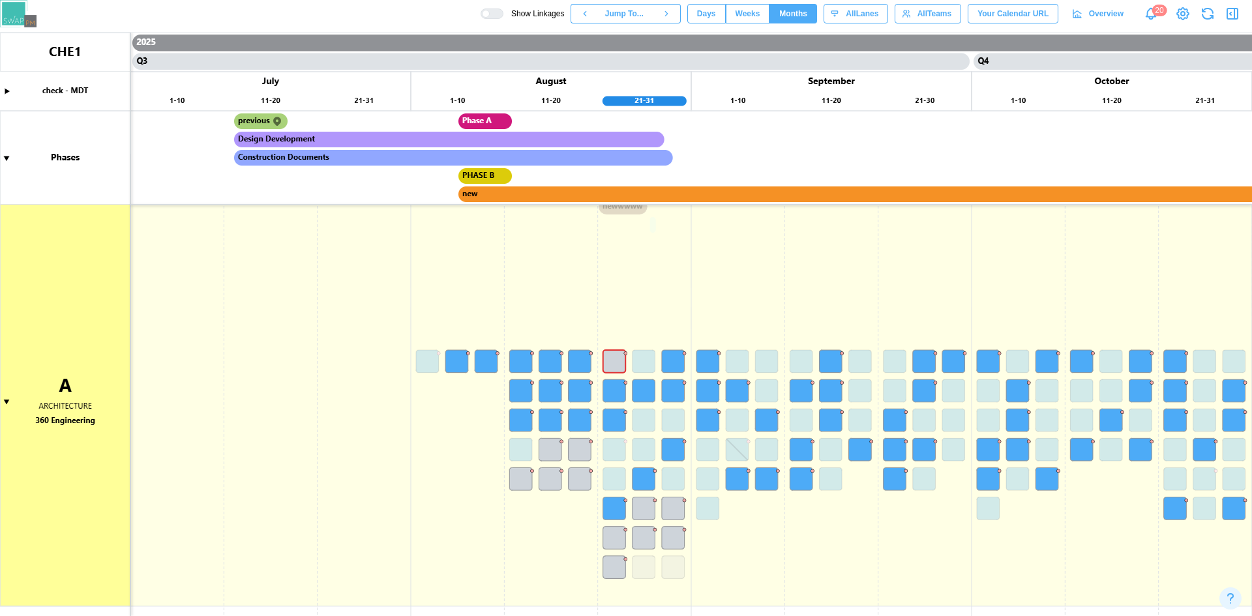
click at [7, 397] on canvas at bounding box center [626, 325] width 1252 height 584
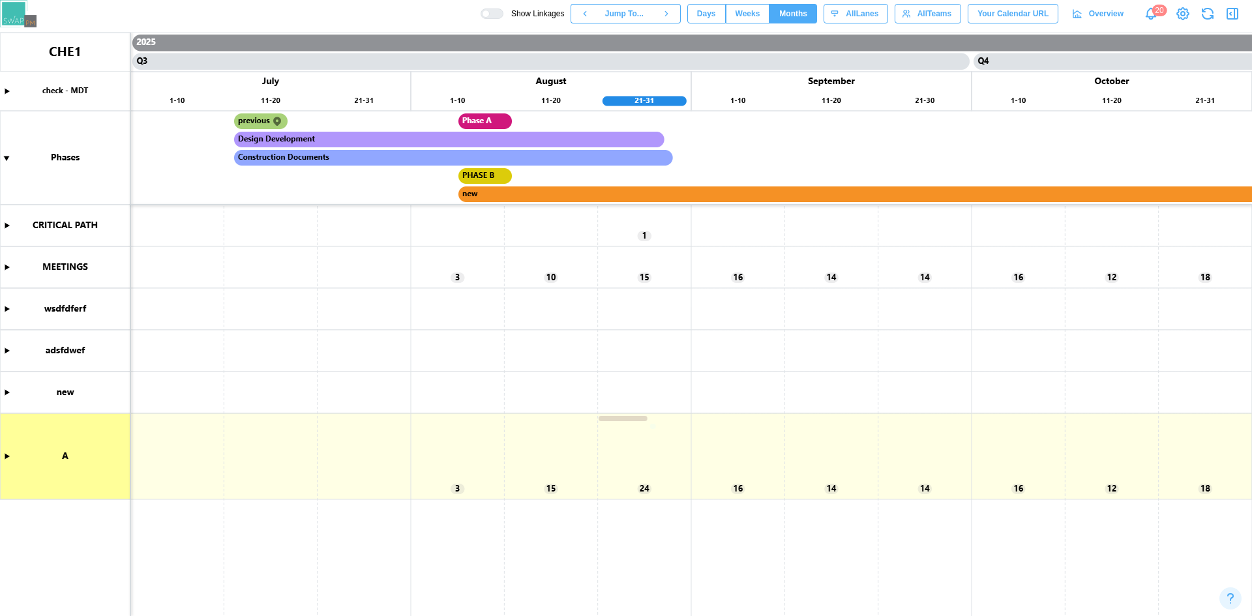
click at [6, 390] on canvas at bounding box center [626, 325] width 1252 height 584
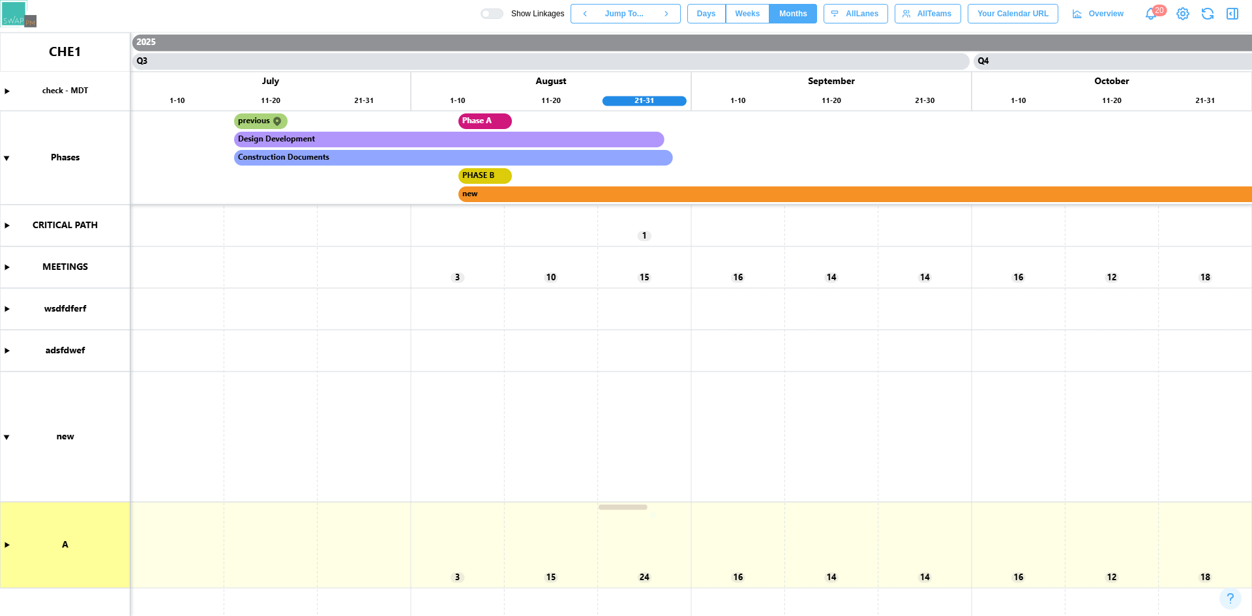
click at [7, 432] on canvas at bounding box center [626, 325] width 1252 height 584
